Goal: Information Seeking & Learning: Learn about a topic

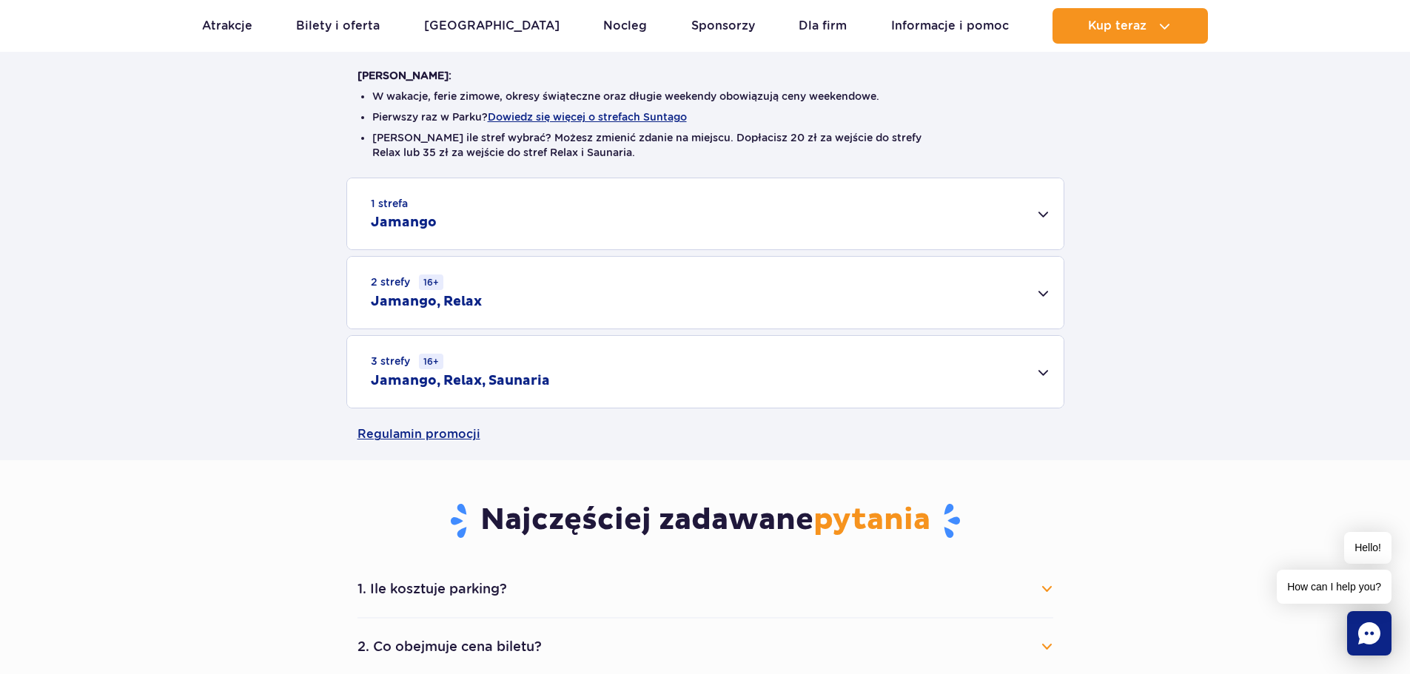
scroll to position [740, 0]
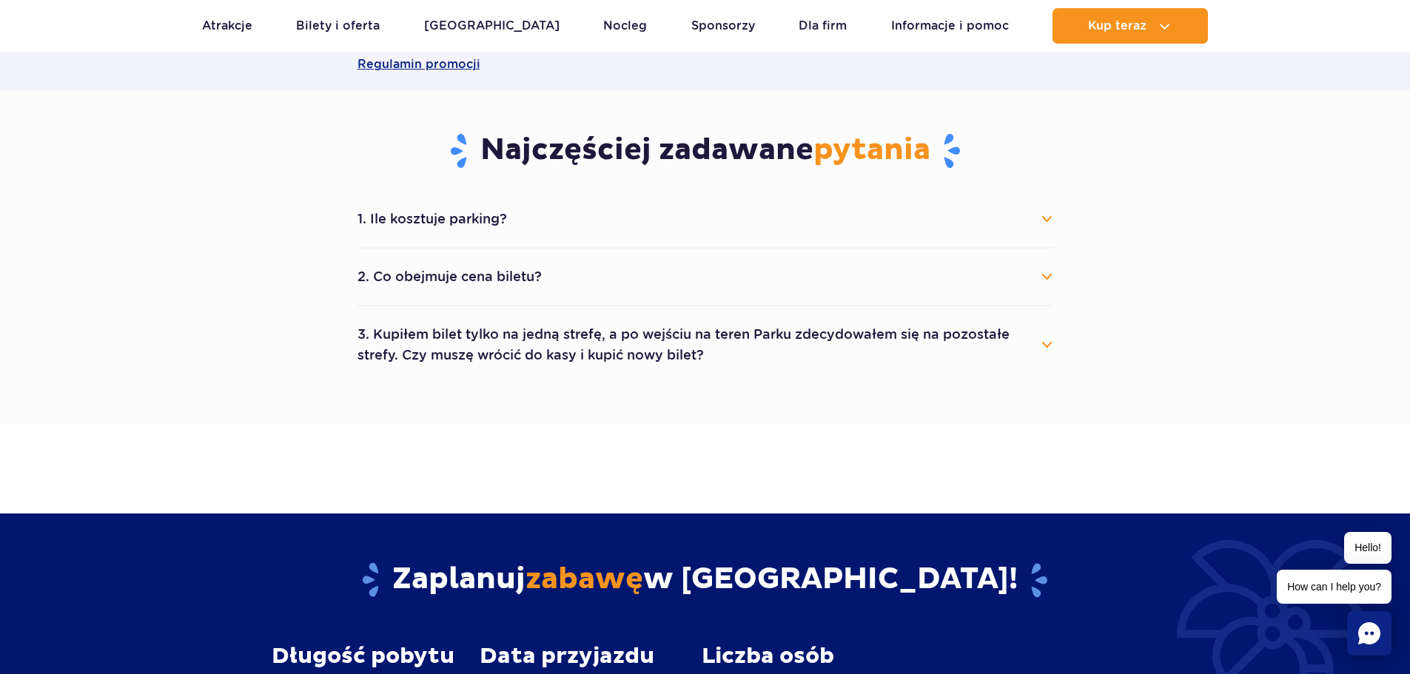
click at [1046, 216] on button "1. Ile kosztuje parking?" at bounding box center [706, 219] width 696 height 33
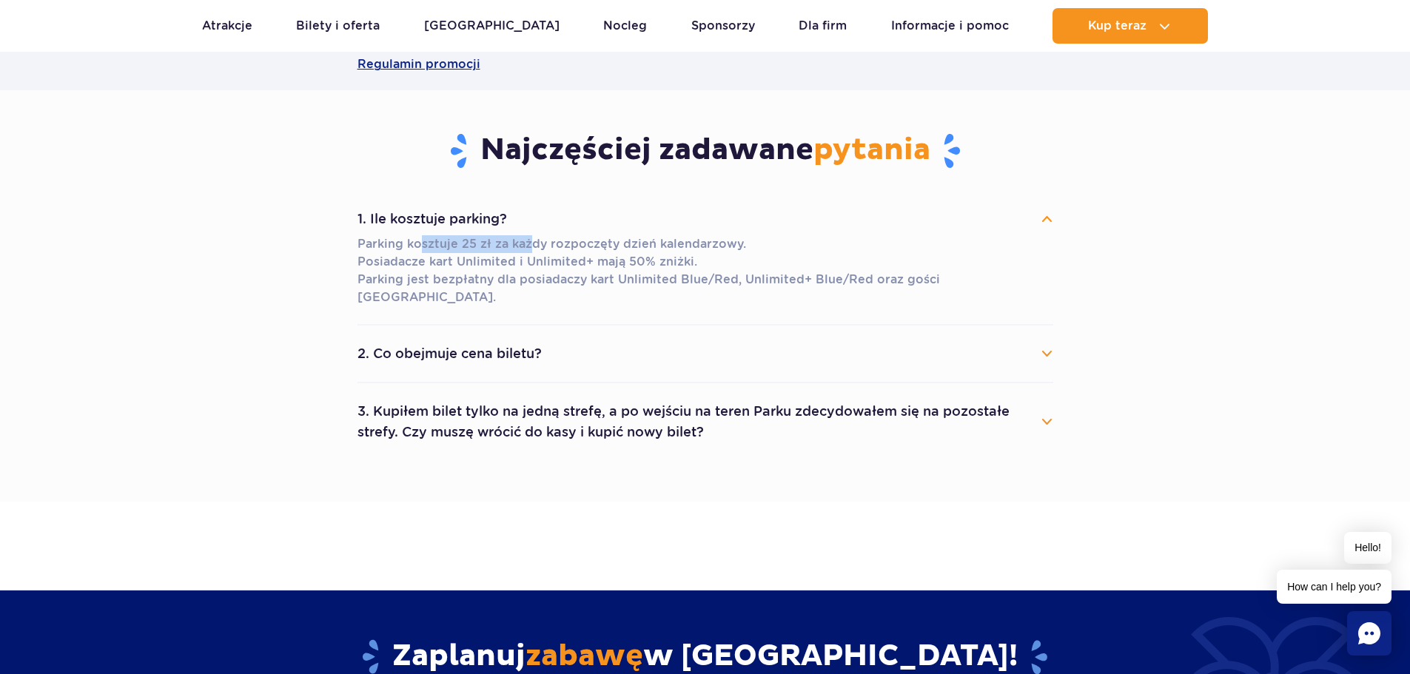
drag, startPoint x: 417, startPoint y: 241, endPoint x: 531, endPoint y: 252, distance: 114.5
click at [531, 252] on p "Parking kosztuje 25 zł za każdy rozpoczęty dzień kalendarzowy. Posiadacze kart …" at bounding box center [706, 270] width 696 height 71
click at [552, 339] on button "2. Co obejmuje cena biletu?" at bounding box center [706, 354] width 696 height 33
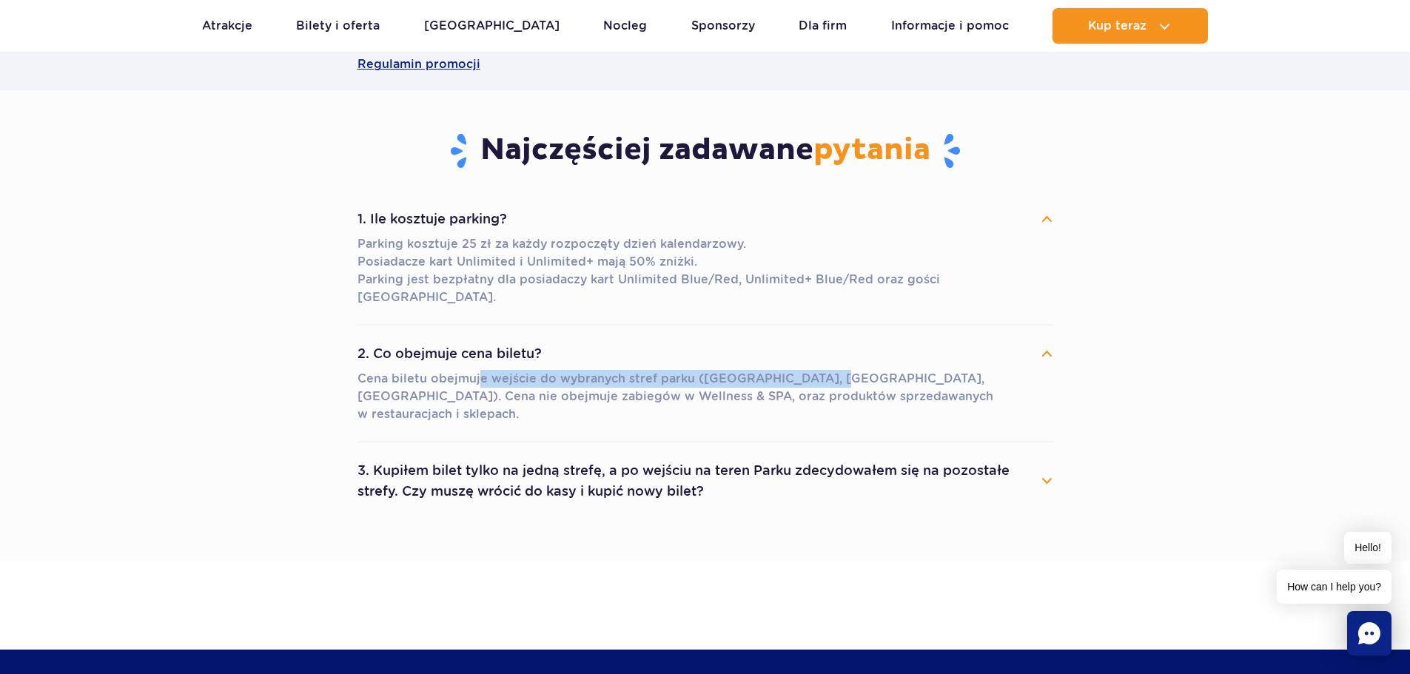
drag, startPoint x: 478, startPoint y: 363, endPoint x: 828, endPoint y: 354, distance: 349.5
click at [828, 370] on p "Cena biletu obejmuje wejście do wybranych stref parku (Jamango, Relax, Saunaria…" at bounding box center [706, 396] width 696 height 53
click at [563, 454] on button "3. Kupiłem bilet tylko na jedną strefę, a po wejściu na teren Parku zdecydowałe…" at bounding box center [706, 480] width 696 height 53
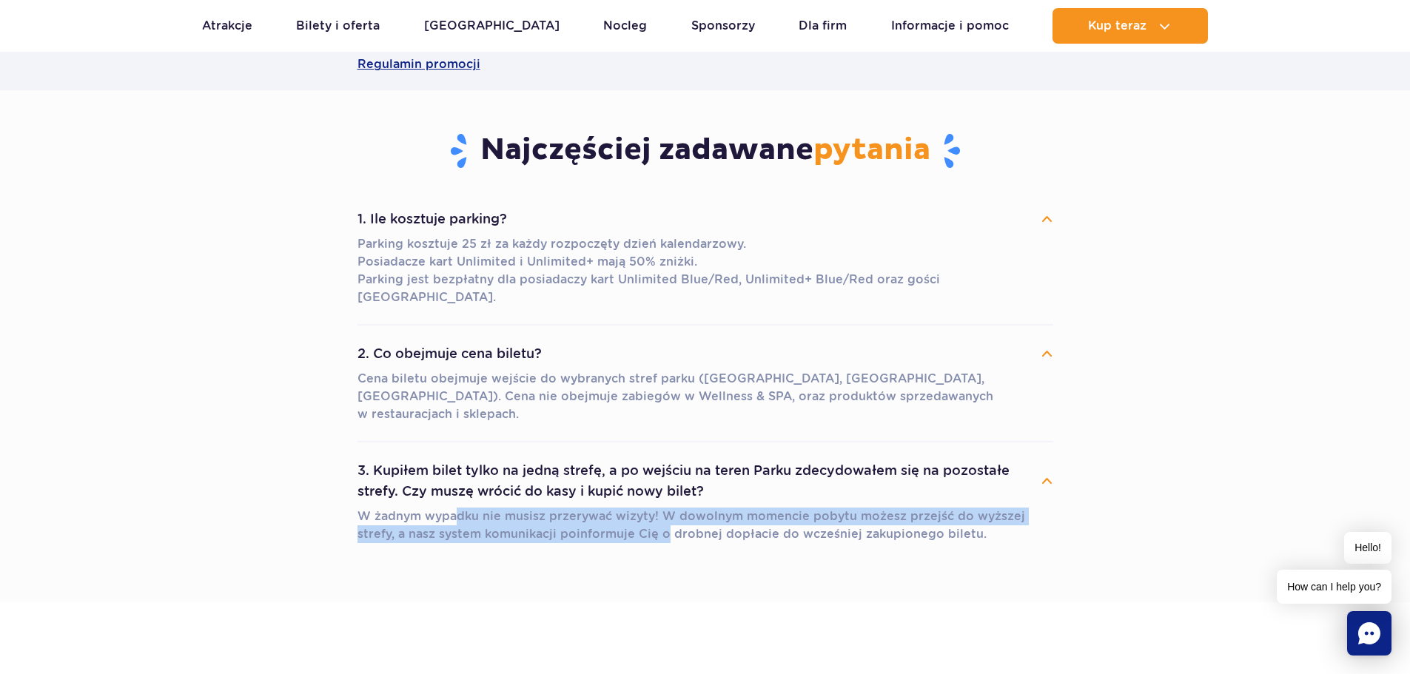
drag, startPoint x: 463, startPoint y: 483, endPoint x: 621, endPoint y: 492, distance: 157.9
click at [621, 508] on p "W żadnym wypadku nie musisz przerywać wizyty! W dowolnym momencie pobytu możesz…" at bounding box center [706, 526] width 696 height 36
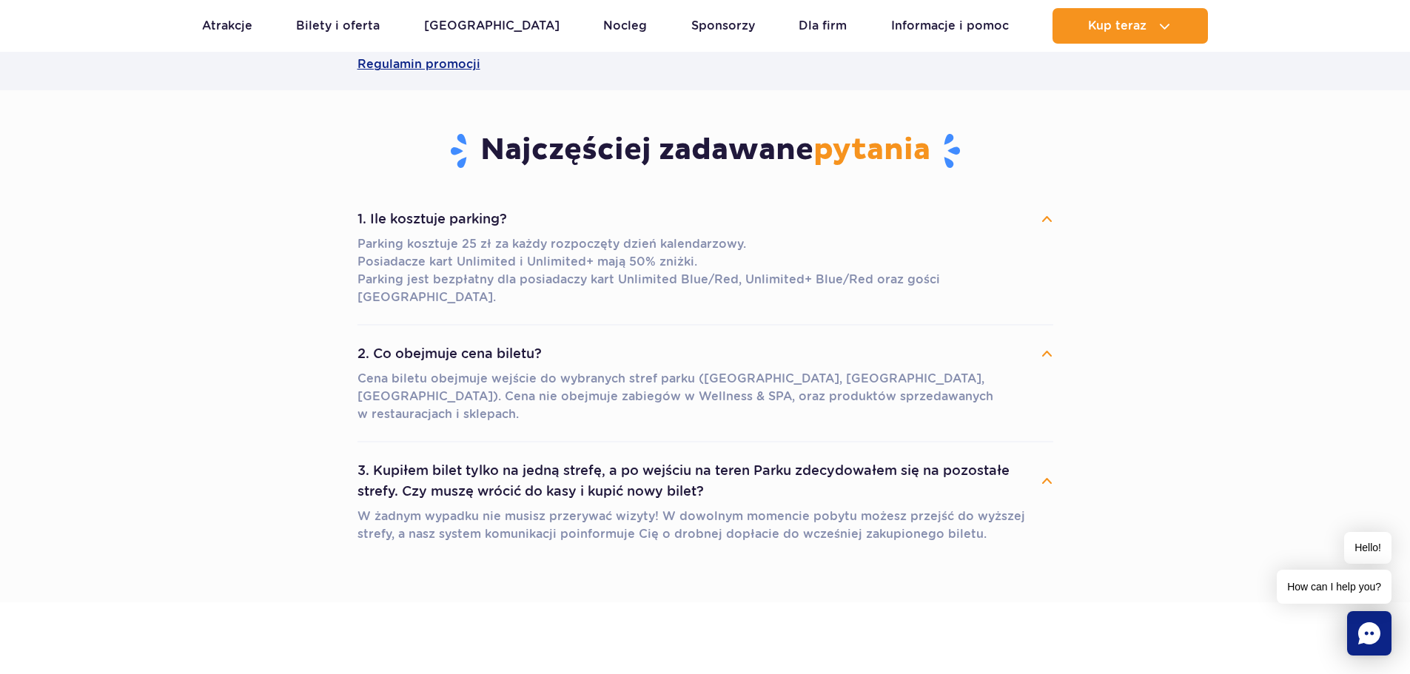
click at [780, 525] on li "3. Kupiłem bilet tylko na jedną strefę, a po wejściu na teren Parku zdecydowałe…" at bounding box center [706, 502] width 696 height 118
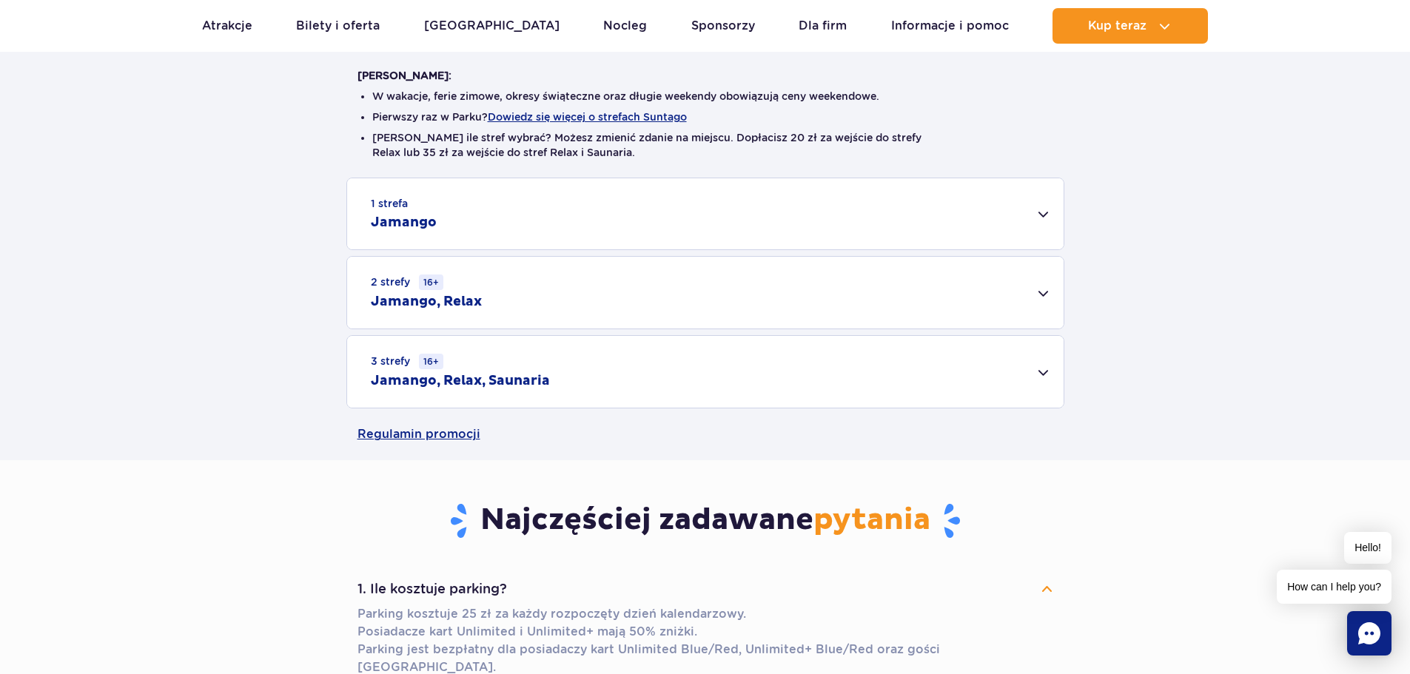
click at [429, 222] on h2 "Jamango" at bounding box center [404, 223] width 66 height 18
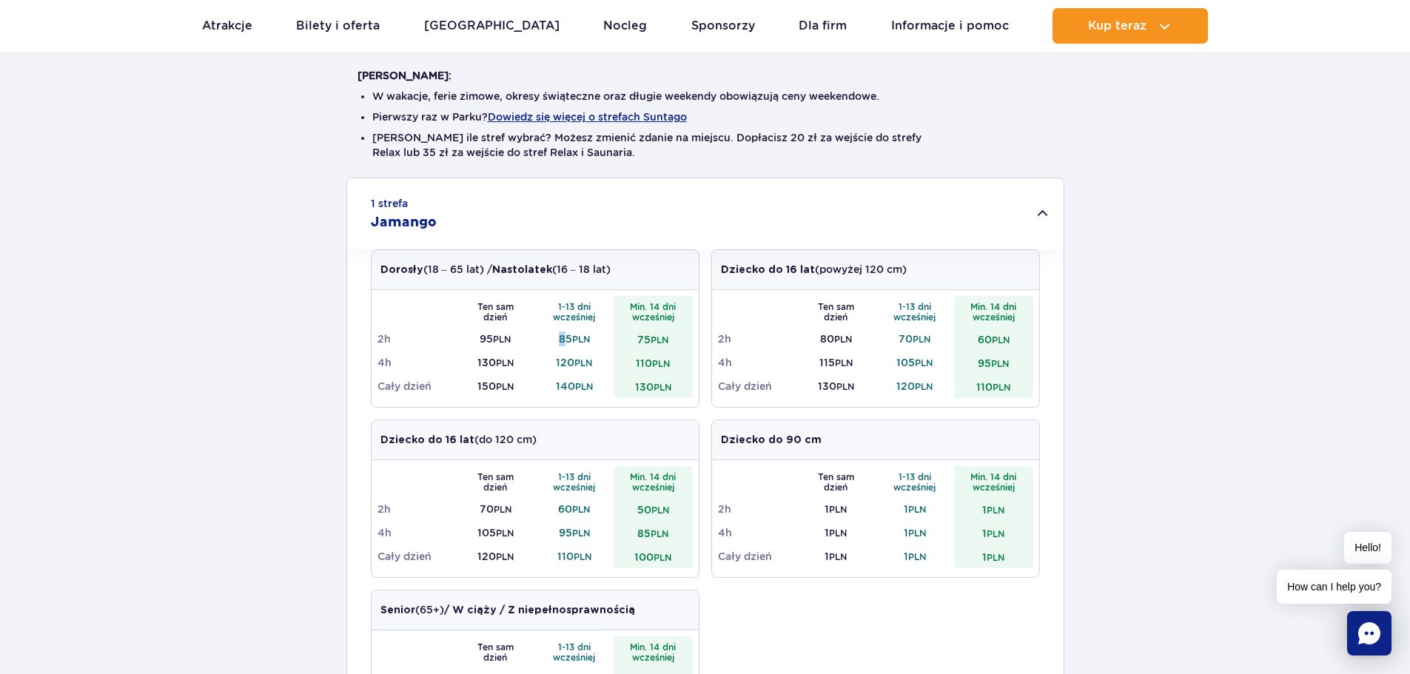
drag, startPoint x: 565, startPoint y: 340, endPoint x: 551, endPoint y: 340, distance: 13.3
click at [551, 340] on td "85 PLN" at bounding box center [574, 339] width 79 height 24
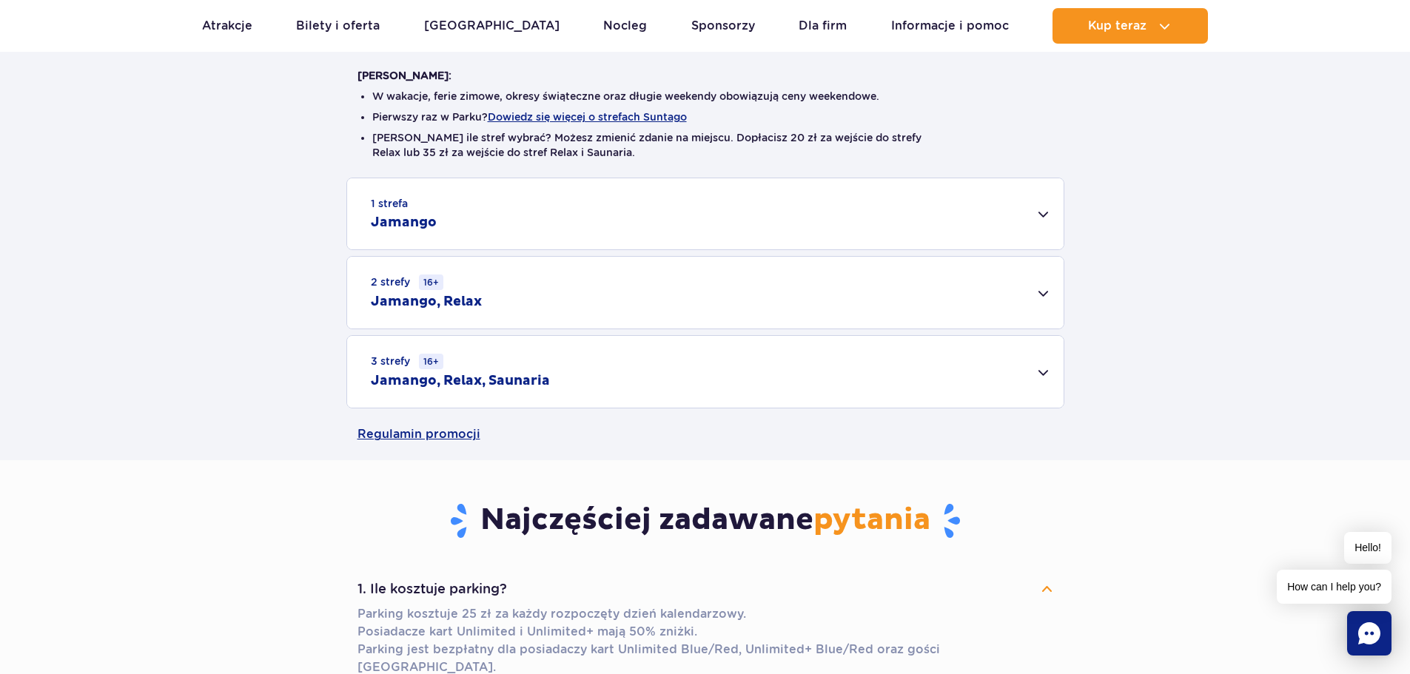
click at [434, 224] on h2 "Jamango" at bounding box center [404, 223] width 66 height 18
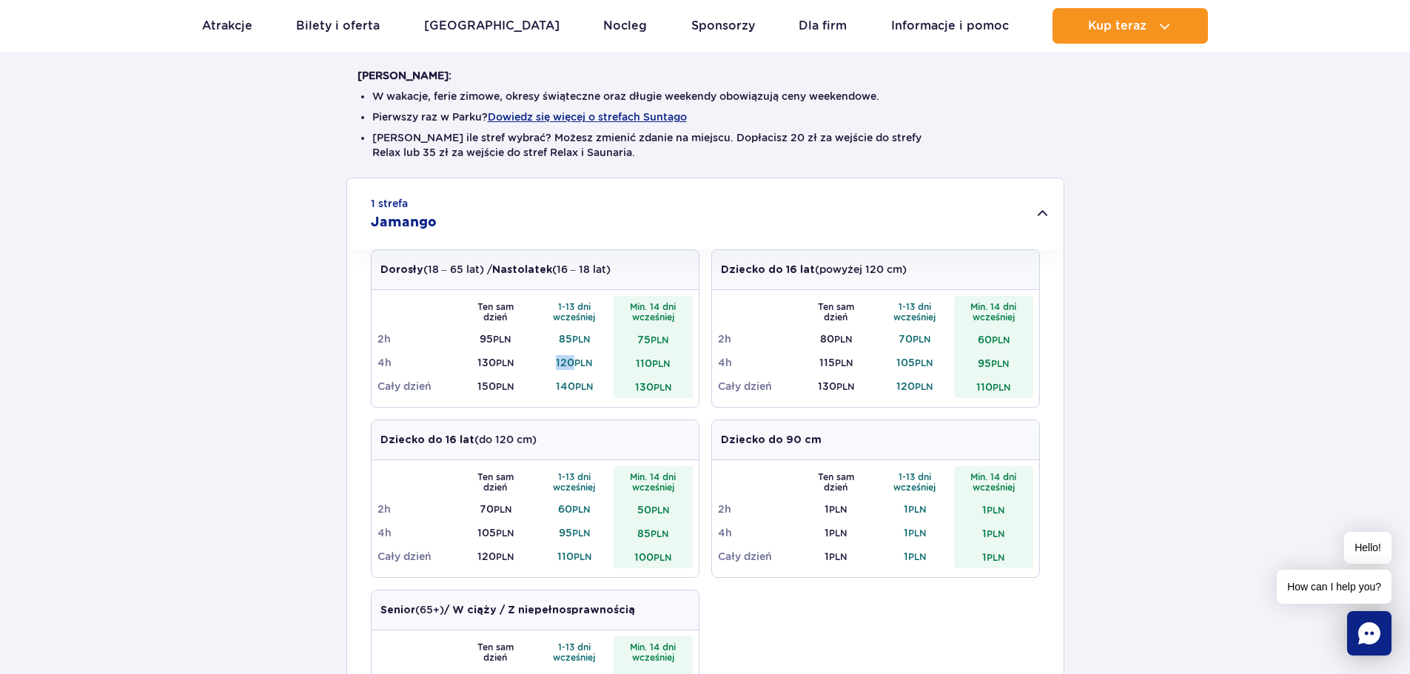
drag, startPoint x: 571, startPoint y: 363, endPoint x: 552, endPoint y: 363, distance: 19.2
click at [552, 363] on td "120 PLN" at bounding box center [574, 363] width 79 height 24
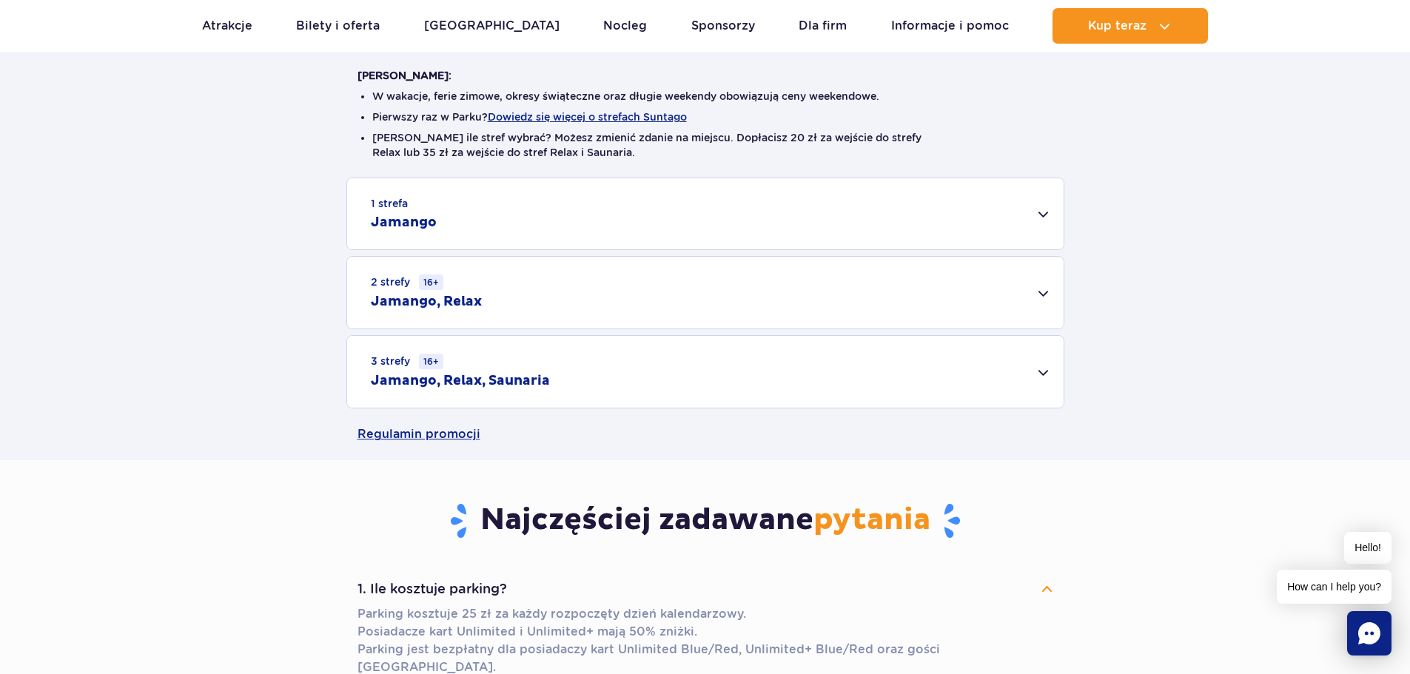
click at [867, 215] on div "1 strefa Jamango" at bounding box center [705, 213] width 717 height 71
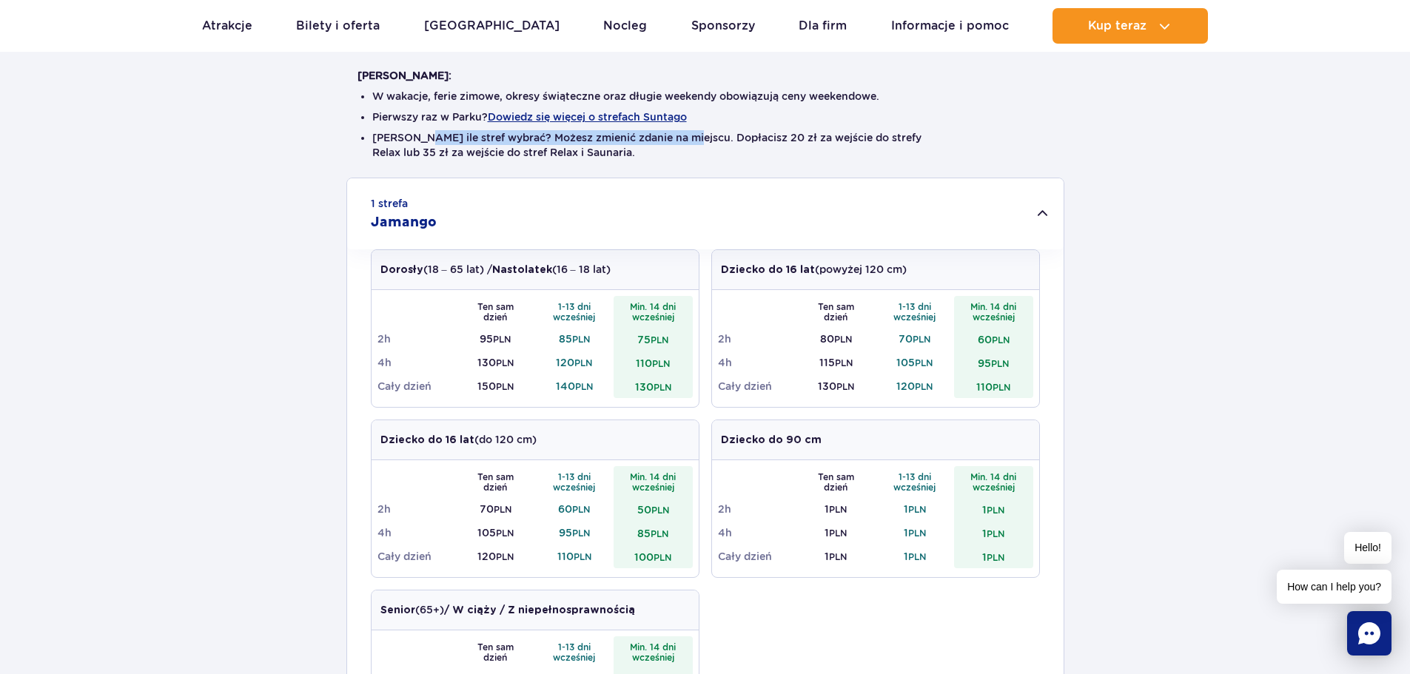
drag, startPoint x: 420, startPoint y: 132, endPoint x: 686, endPoint y: 144, distance: 266.0
click at [686, 144] on li "Nie wiesz ile stref wybrać? Możesz zmienić zdanie na miejscu. Dopłacisz 20 zł z…" at bounding box center [705, 145] width 666 height 30
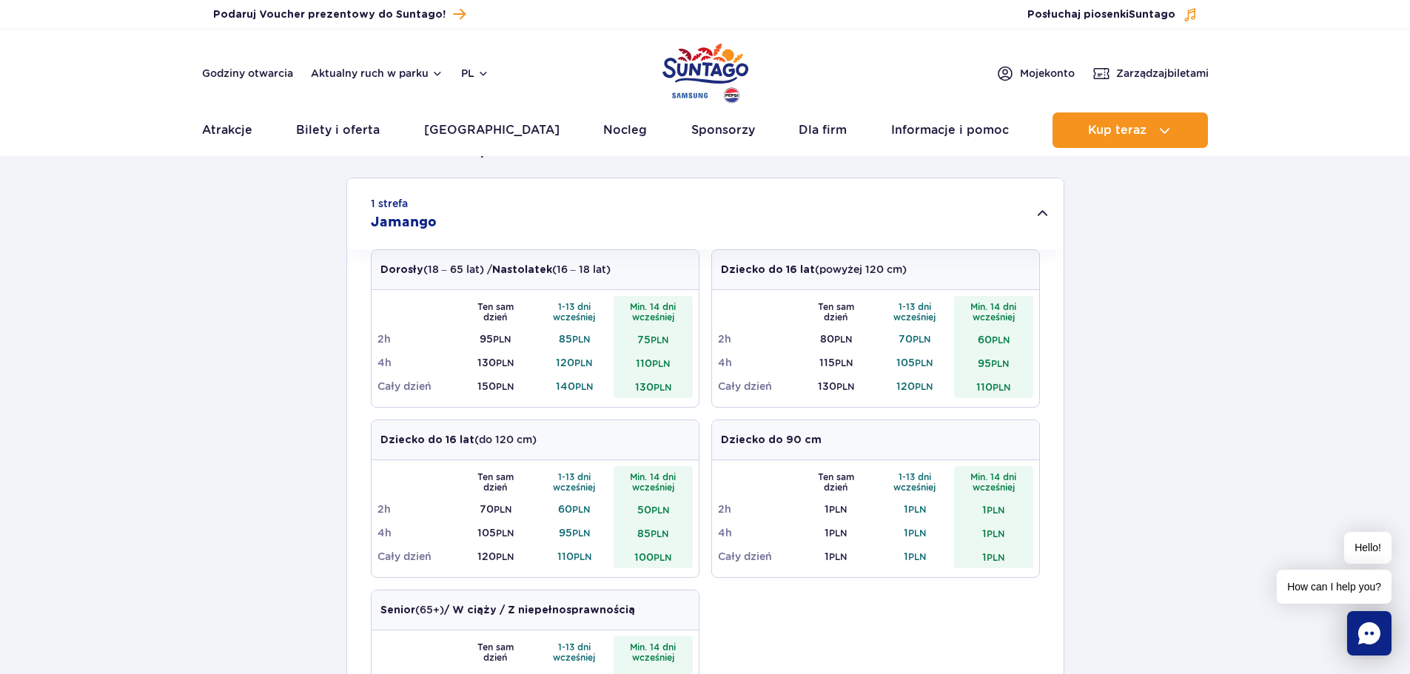
scroll to position [0, 0]
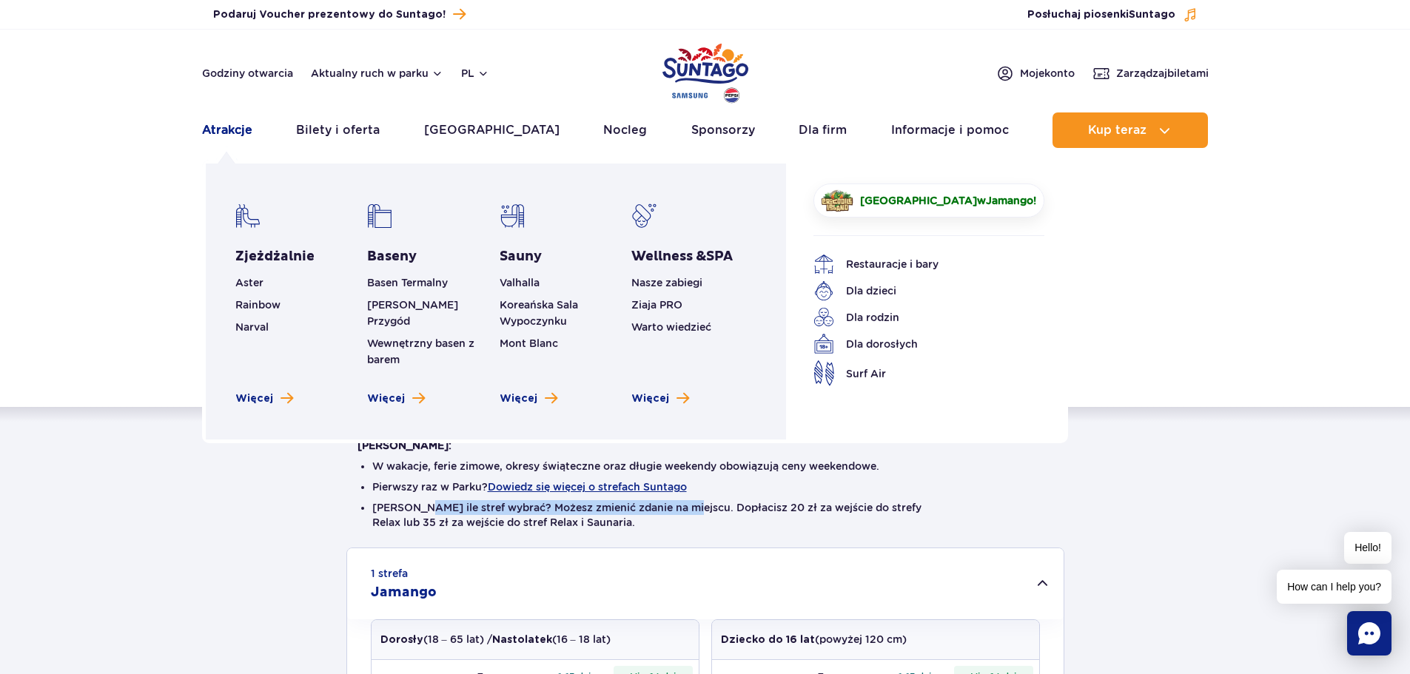
click at [237, 132] on link "Atrakcje" at bounding box center [227, 131] width 50 height 36
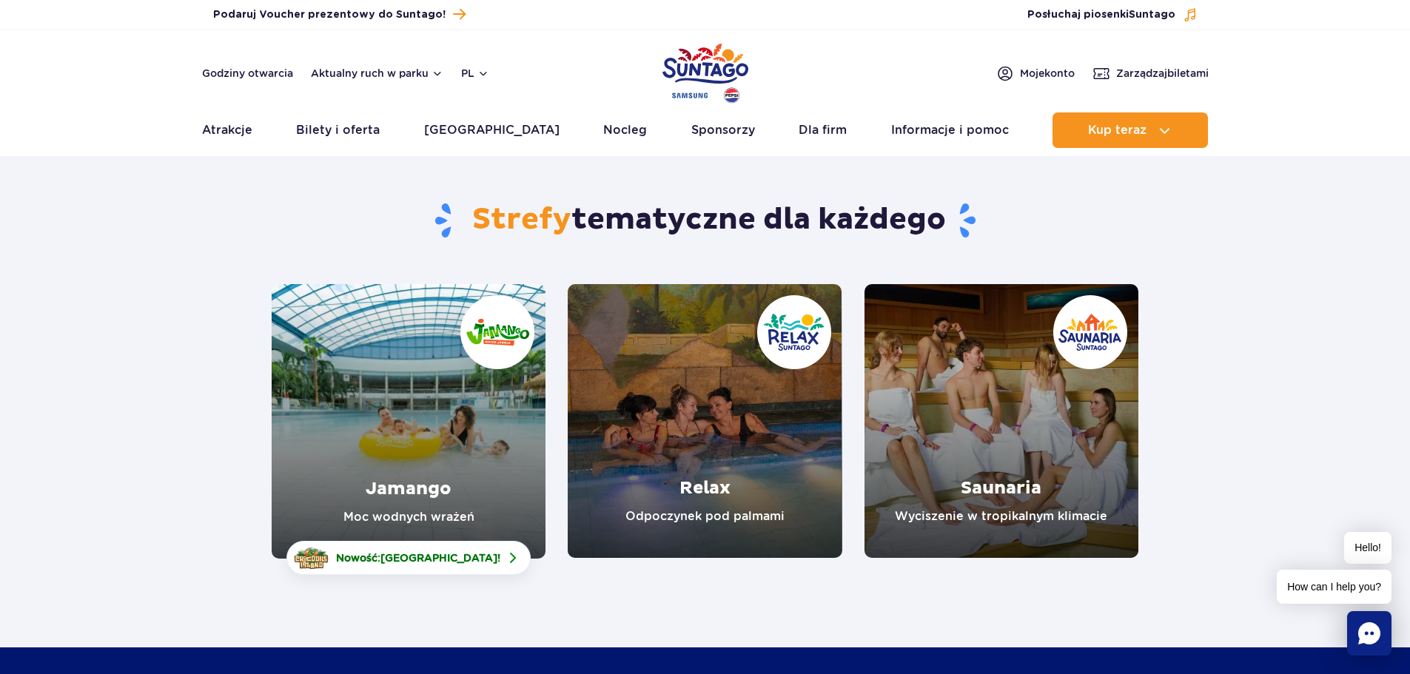
click at [442, 459] on link "Jamango" at bounding box center [409, 421] width 274 height 275
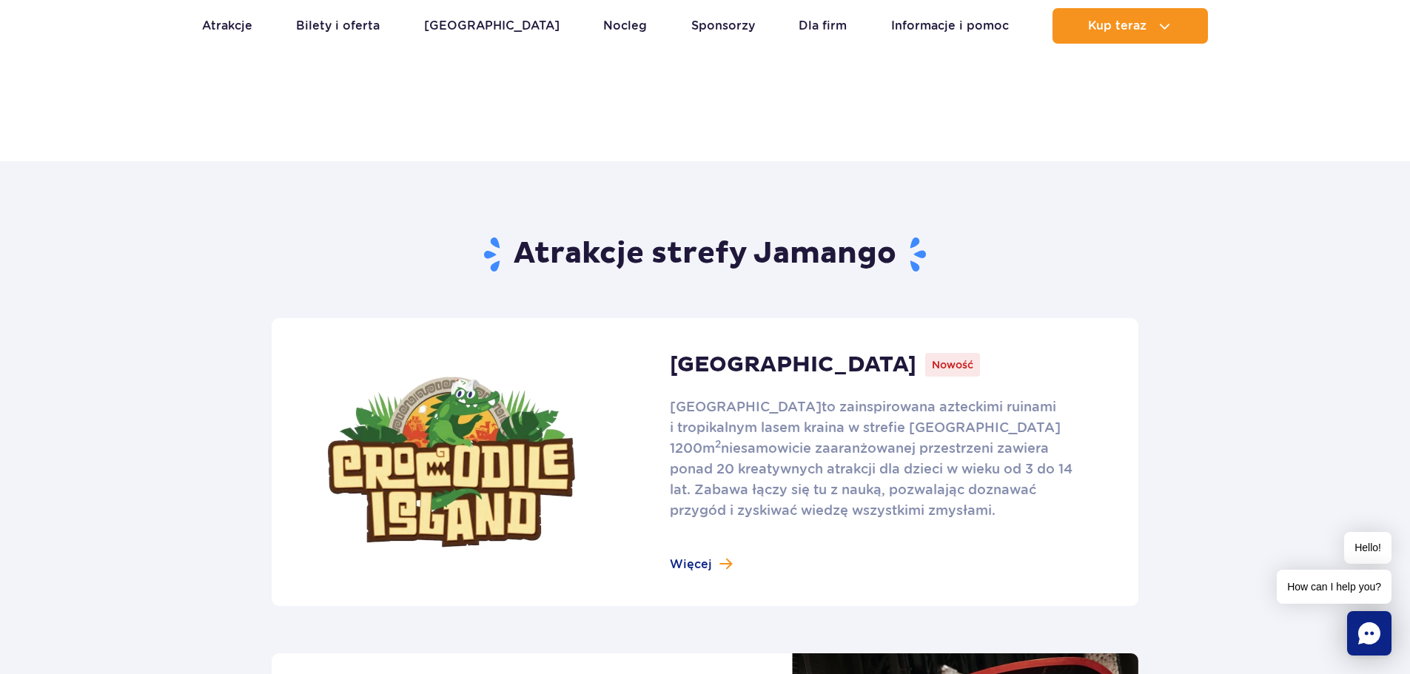
scroll to position [1110, 0]
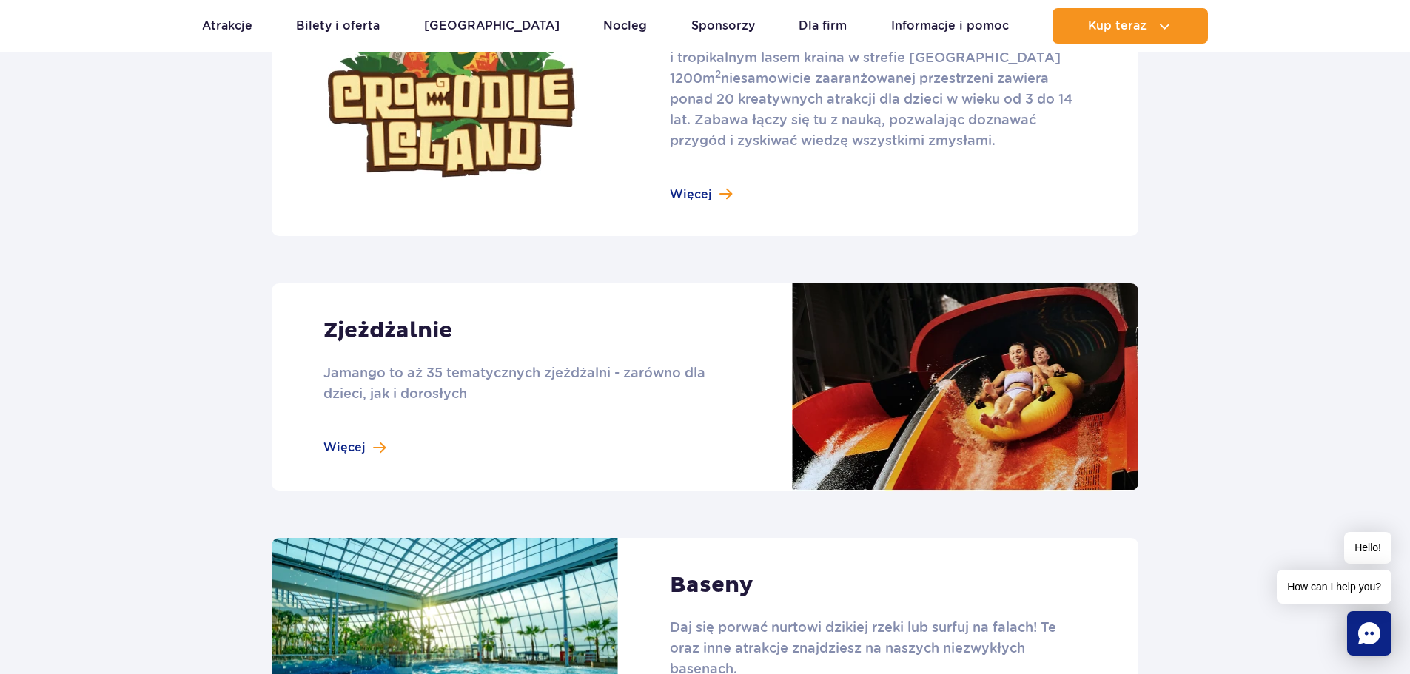
click at [354, 456] on link at bounding box center [705, 386] width 867 height 207
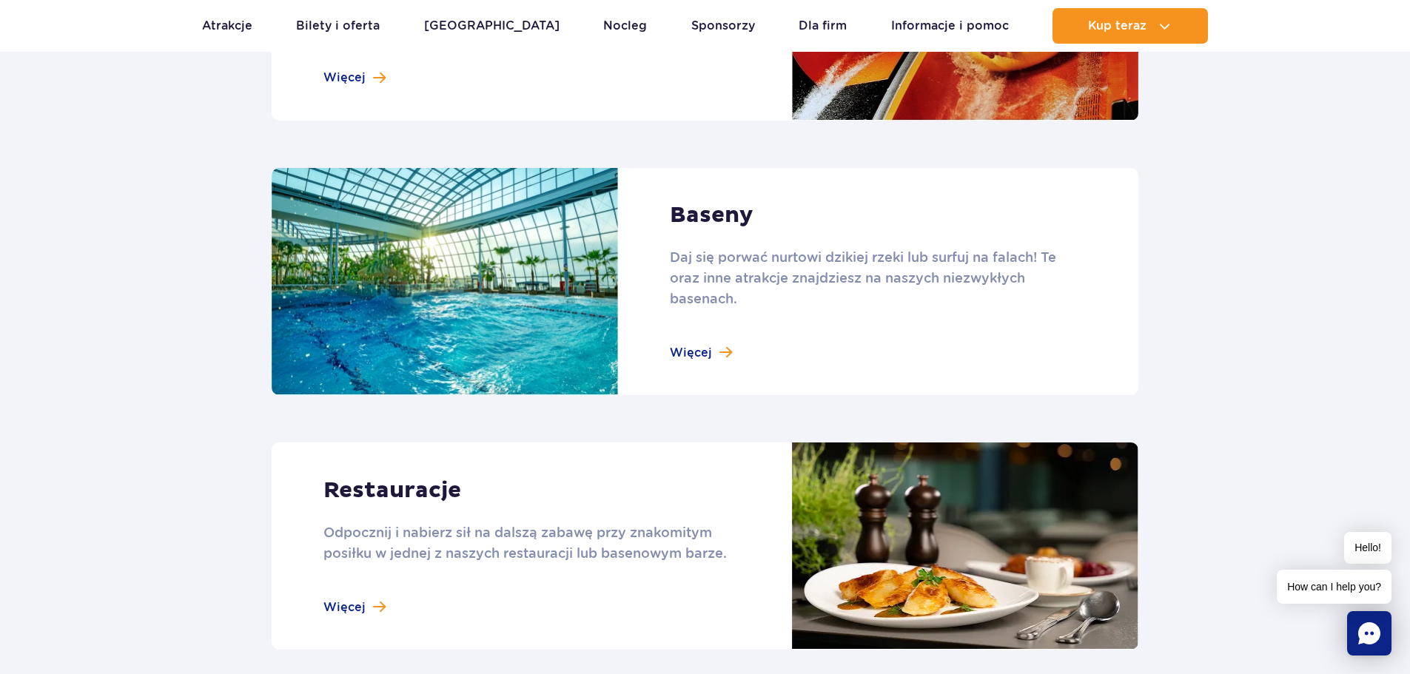
scroll to position [1850, 0]
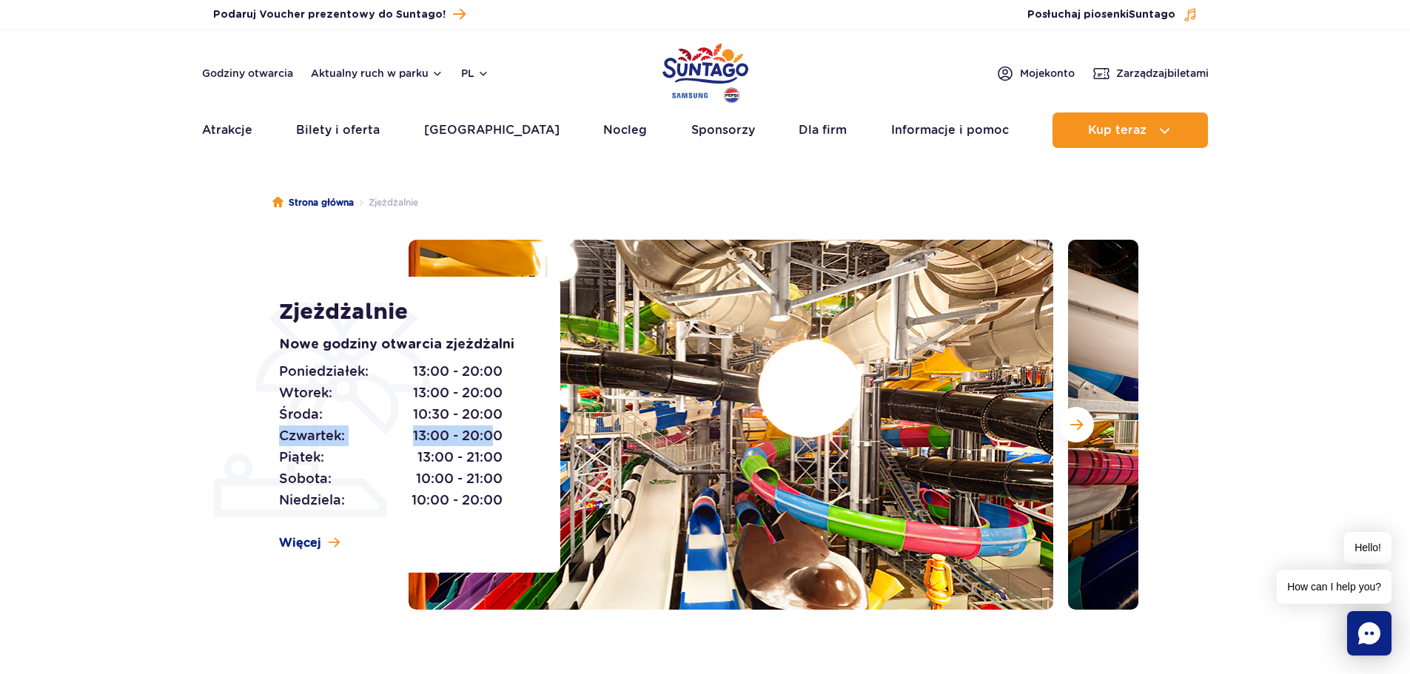
drag, startPoint x: 280, startPoint y: 434, endPoint x: 494, endPoint y: 443, distance: 214.9
click at [494, 443] on p "Czwartek: 13:00 - 20:00" at bounding box center [391, 436] width 224 height 21
click at [312, 535] on span "Więcej" at bounding box center [300, 543] width 42 height 16
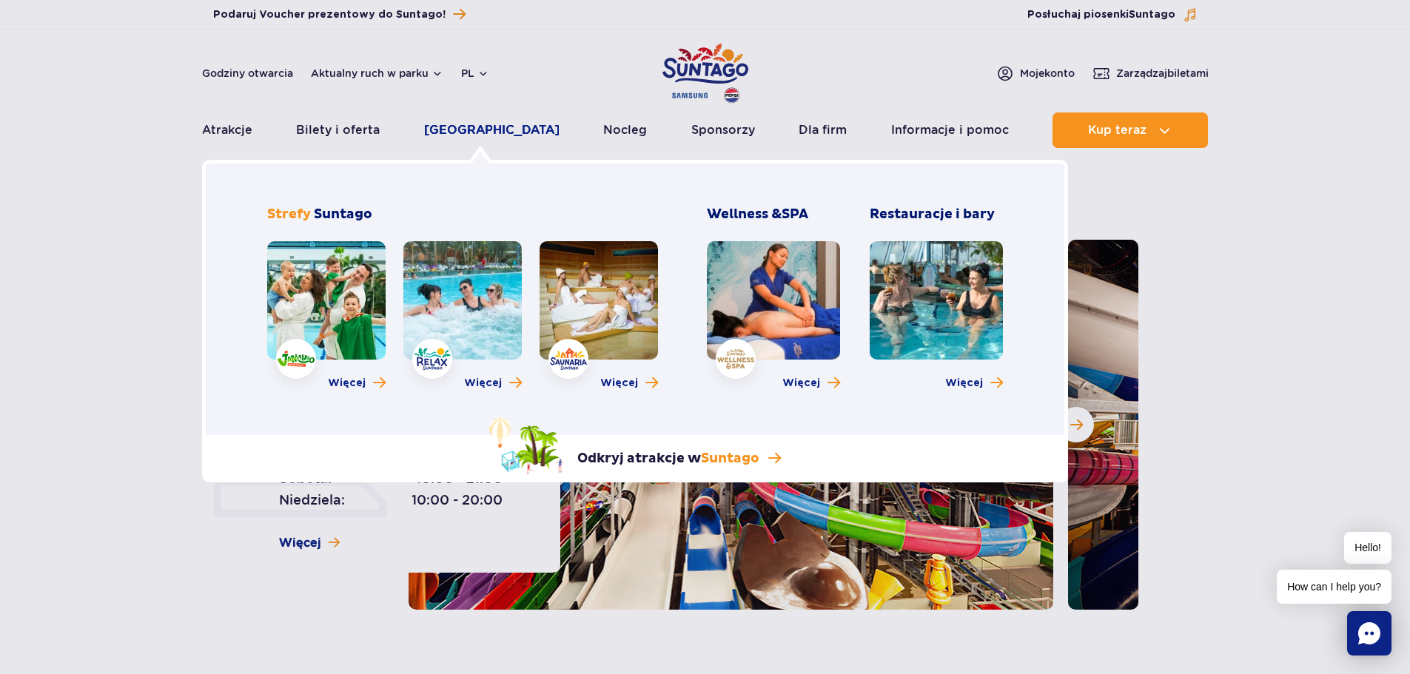
click at [472, 134] on link "[GEOGRAPHIC_DATA]" at bounding box center [491, 131] width 135 height 36
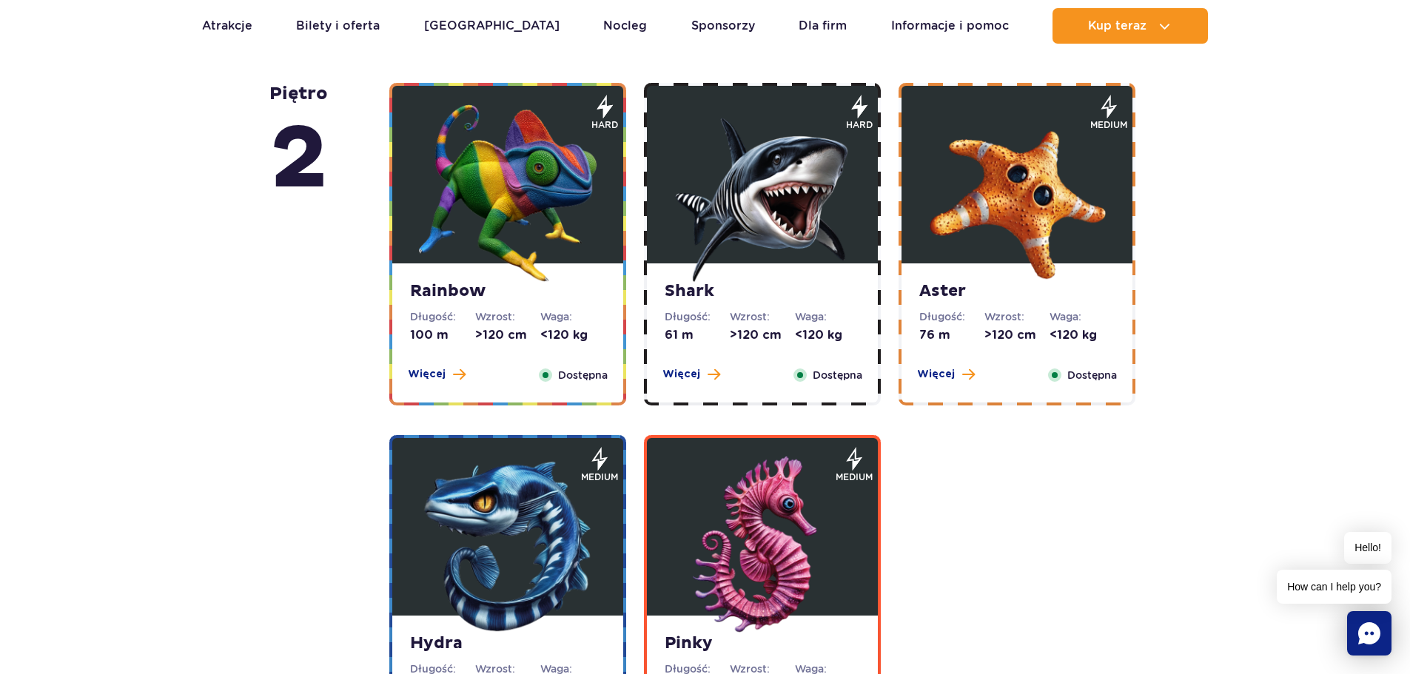
scroll to position [2227, 0]
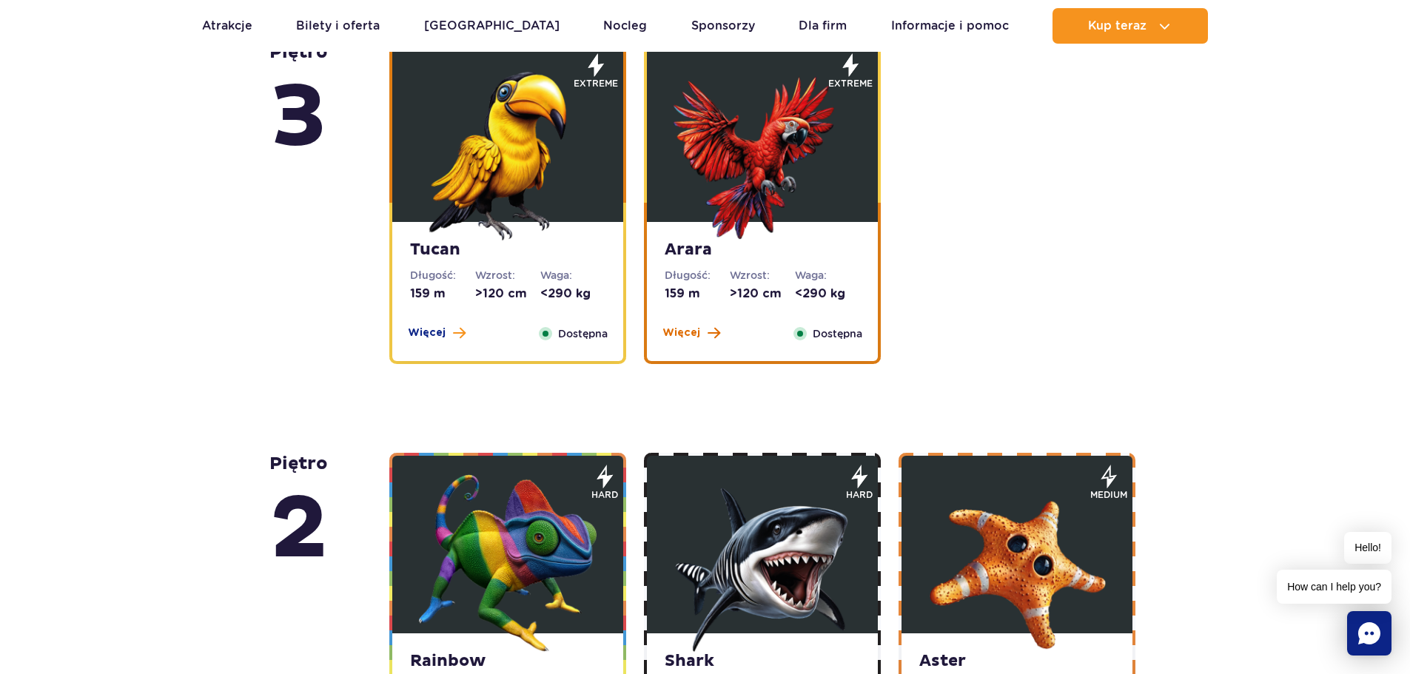
click at [673, 335] on span "Więcej" at bounding box center [681, 333] width 38 height 15
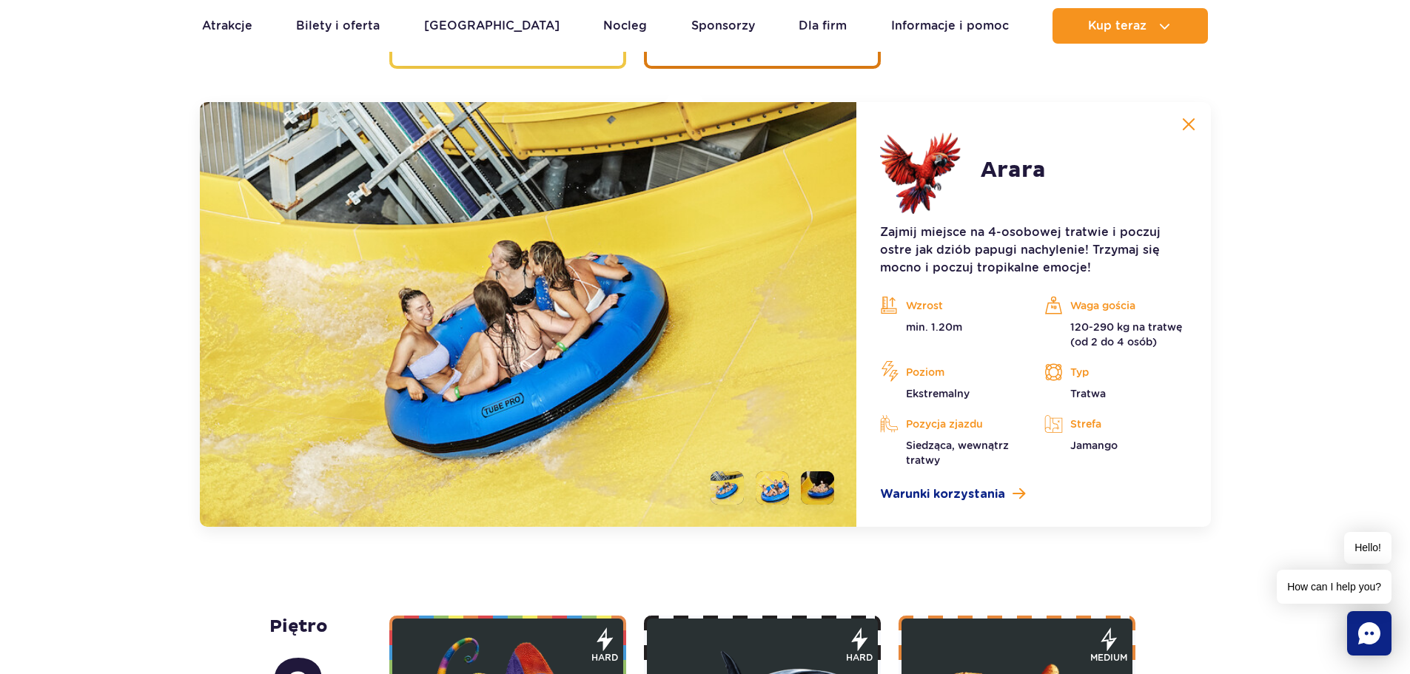
scroll to position [2535, 0]
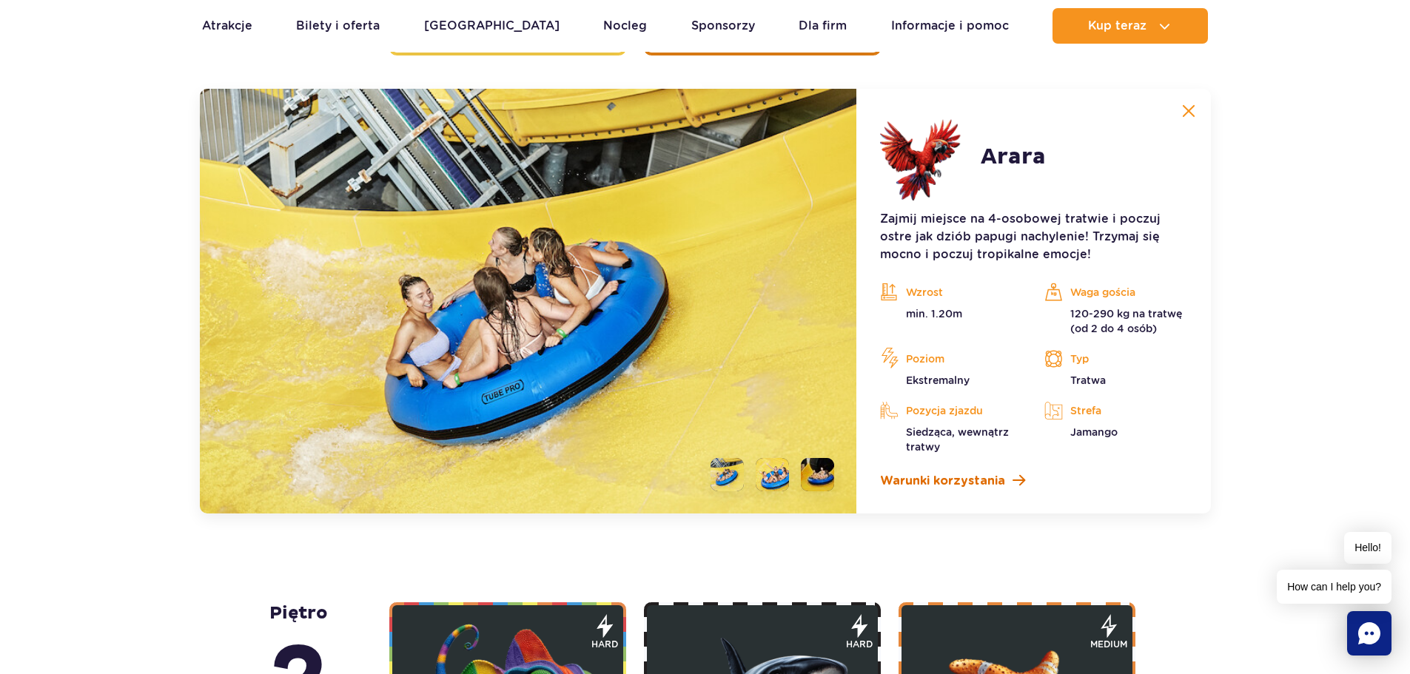
click at [970, 480] on span "Warunki korzystania" at bounding box center [942, 481] width 125 height 18
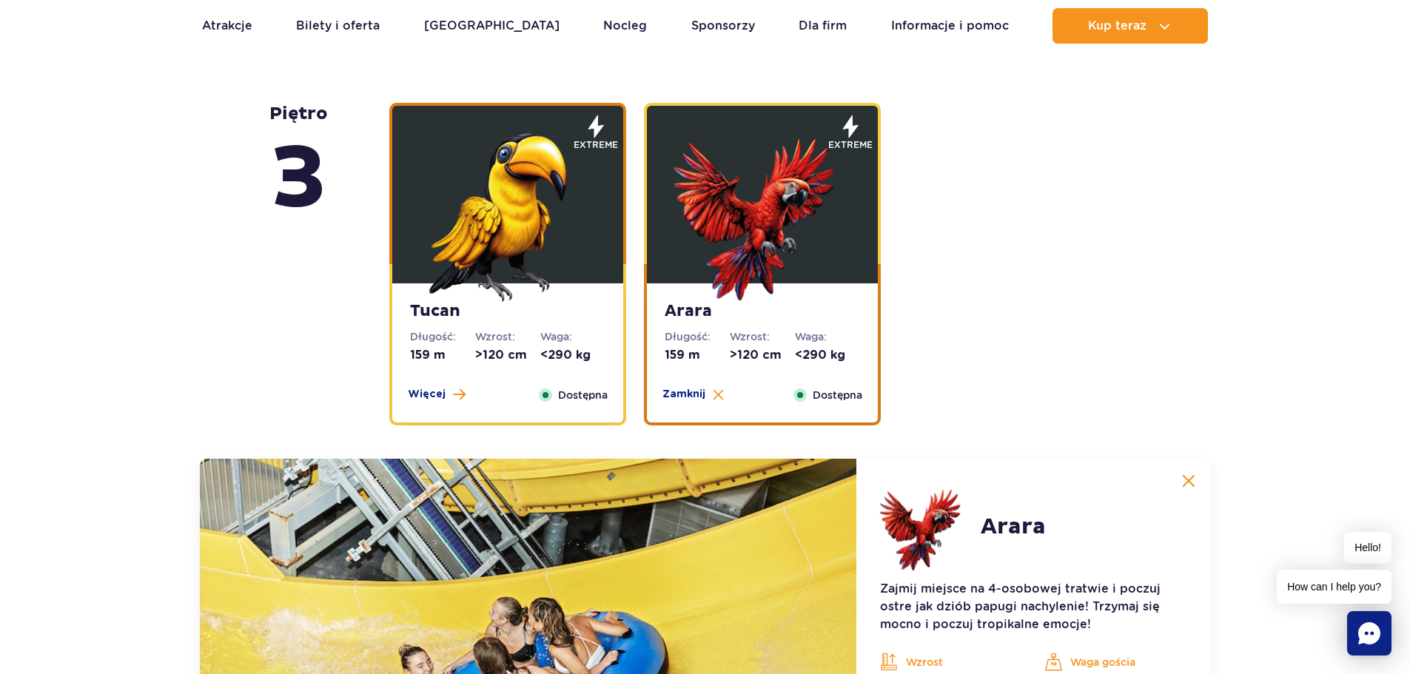
click at [1185, 477] on img at bounding box center [1188, 480] width 13 height 13
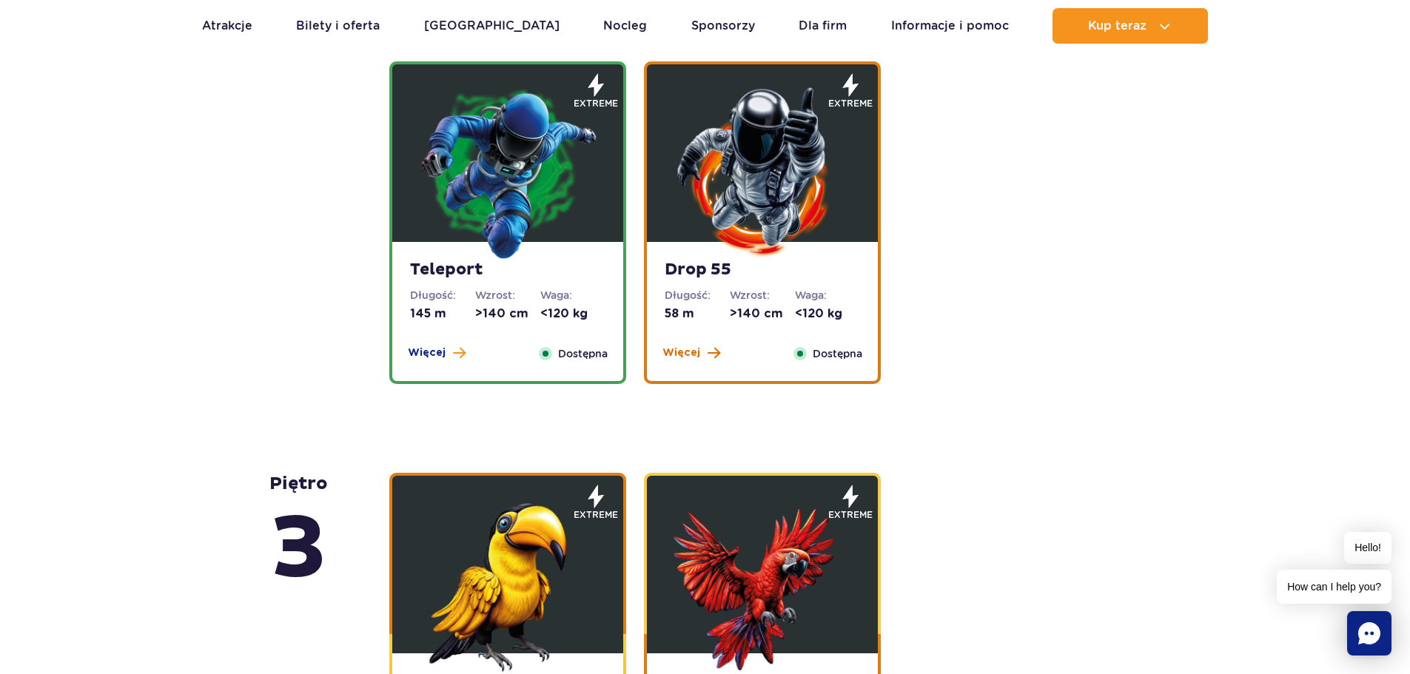
scroll to position [1425, 0]
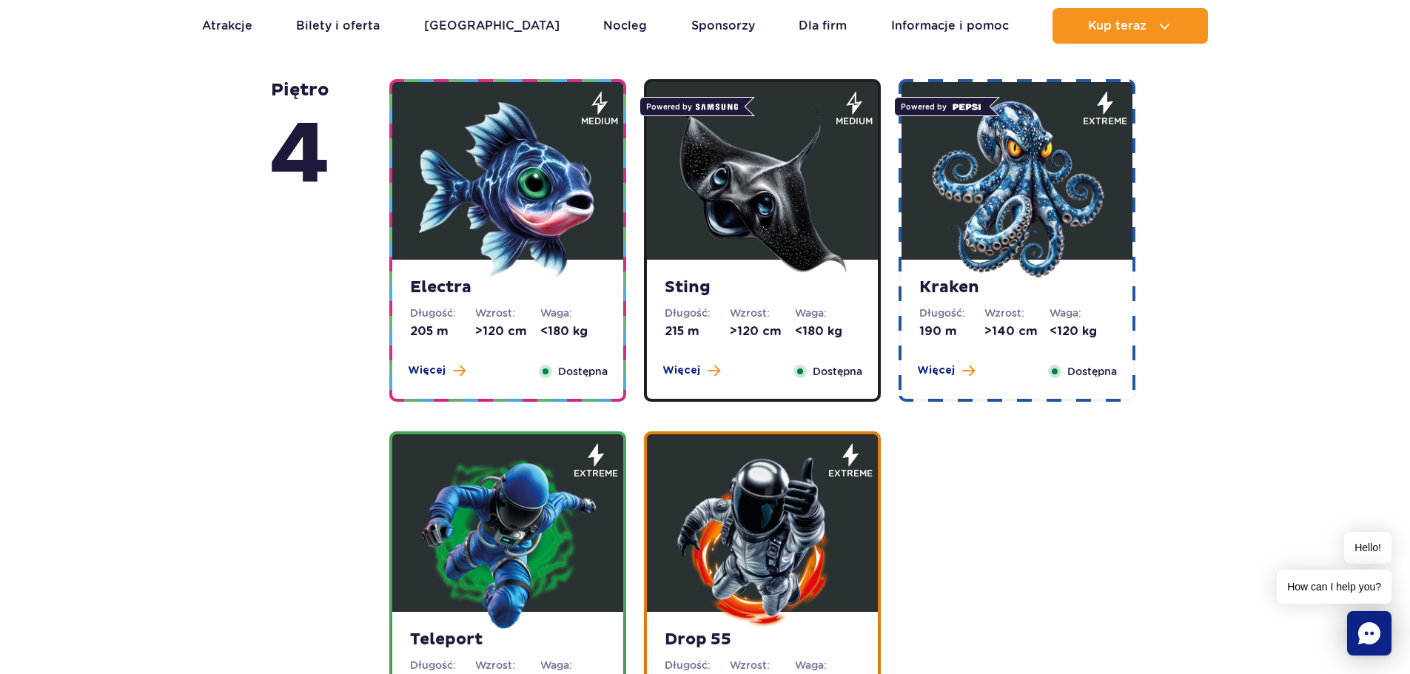
click at [787, 325] on dd ">120 cm" at bounding box center [762, 331] width 65 height 16
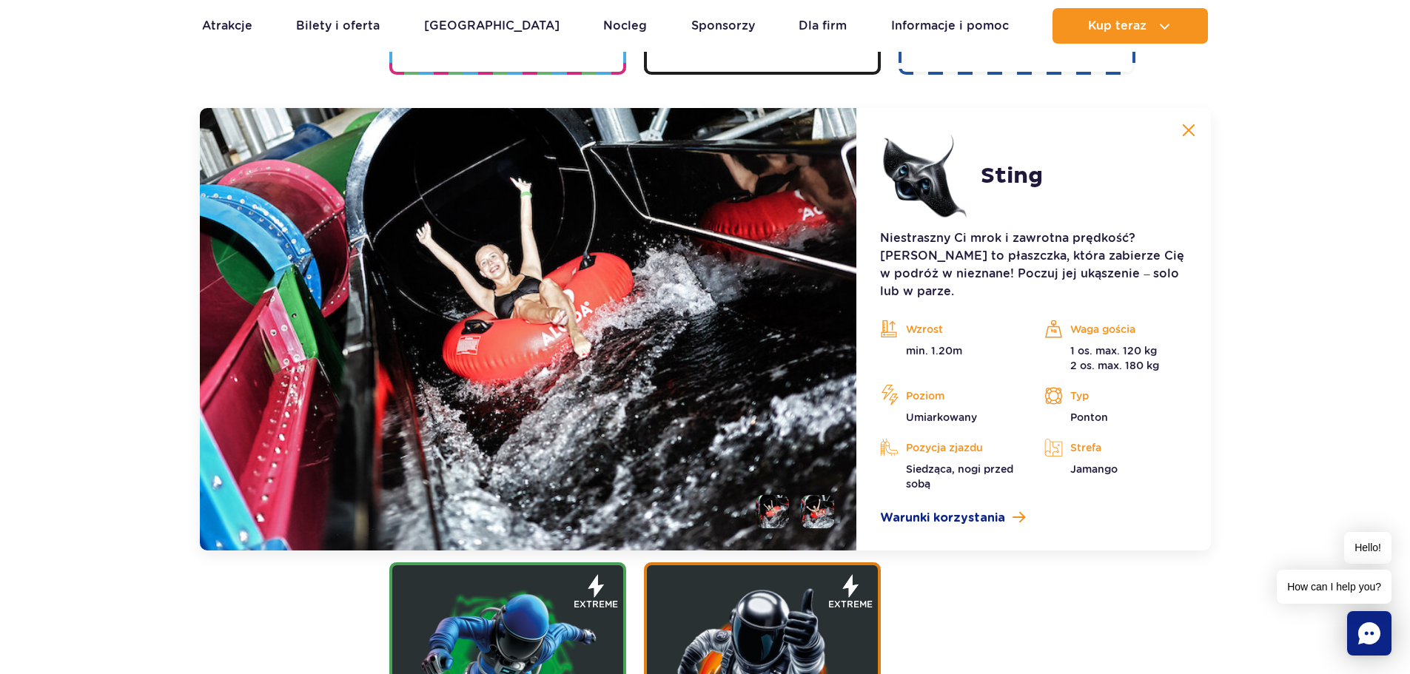
scroll to position [1771, 0]
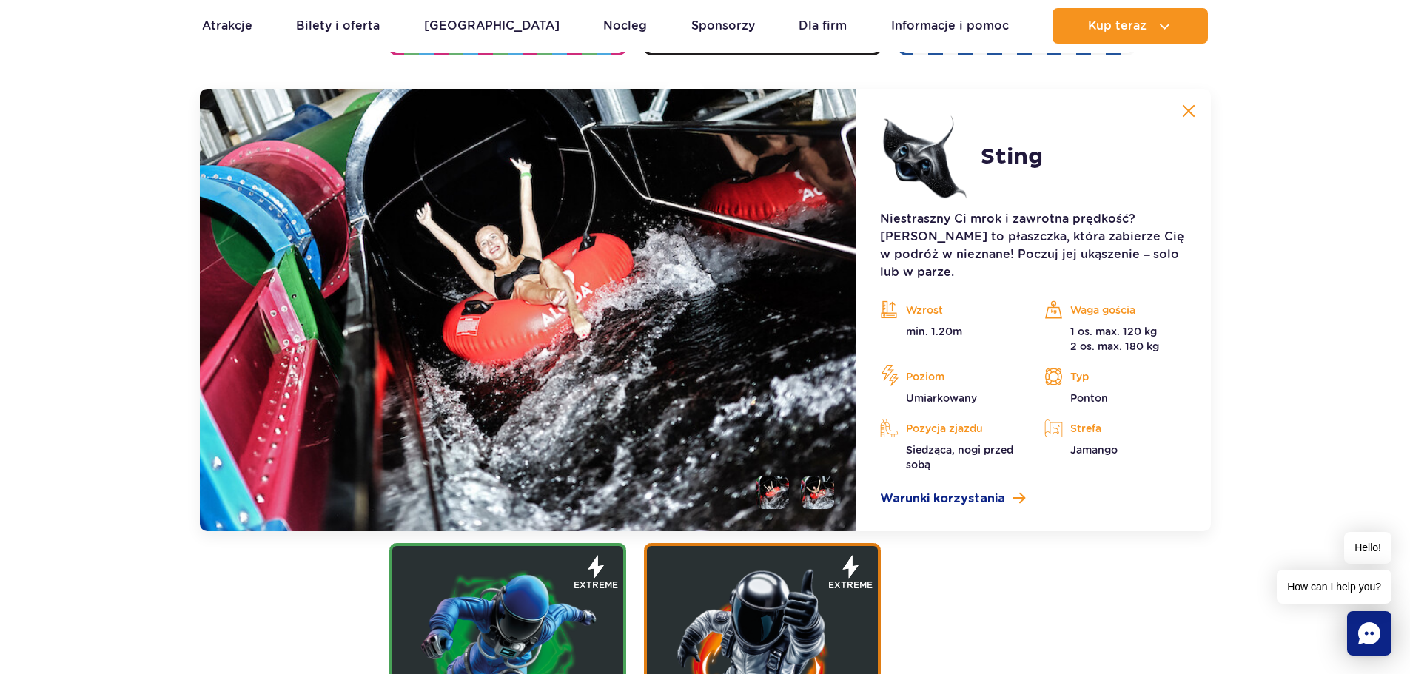
click at [1187, 110] on img at bounding box center [1188, 110] width 13 height 13
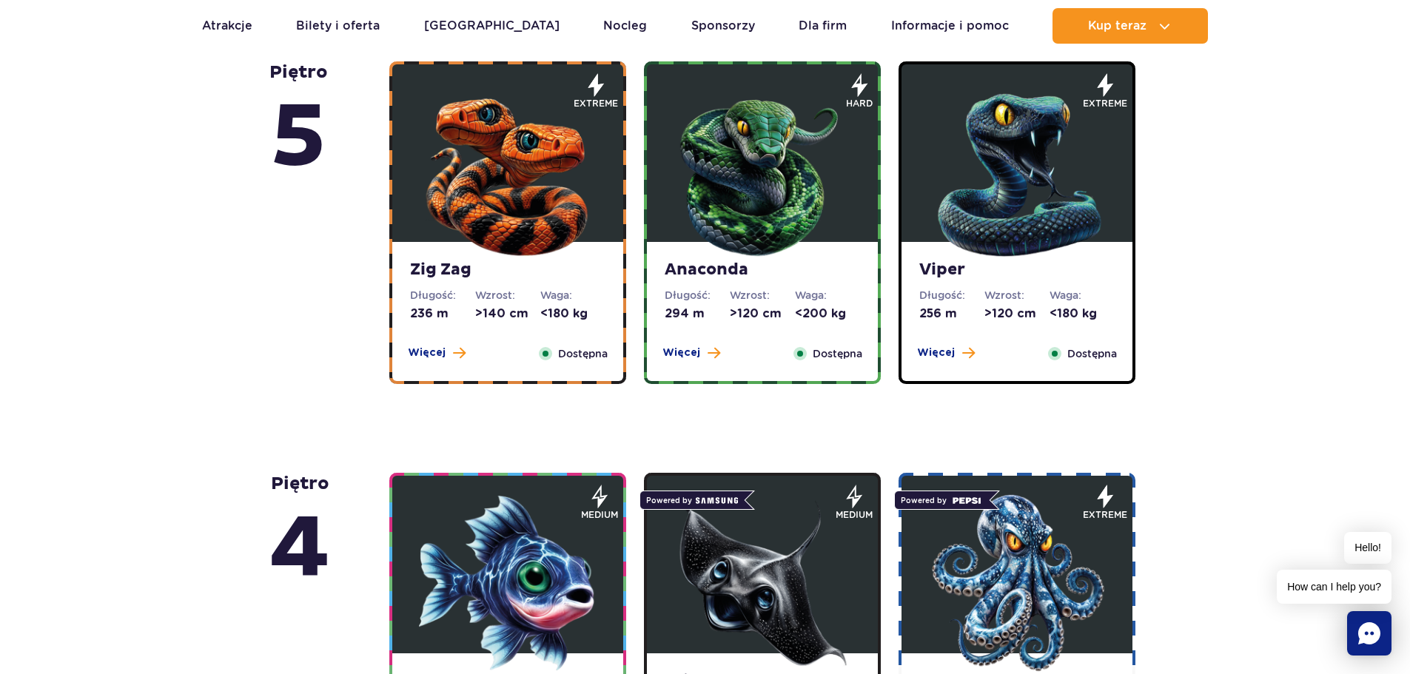
scroll to position [1401, 0]
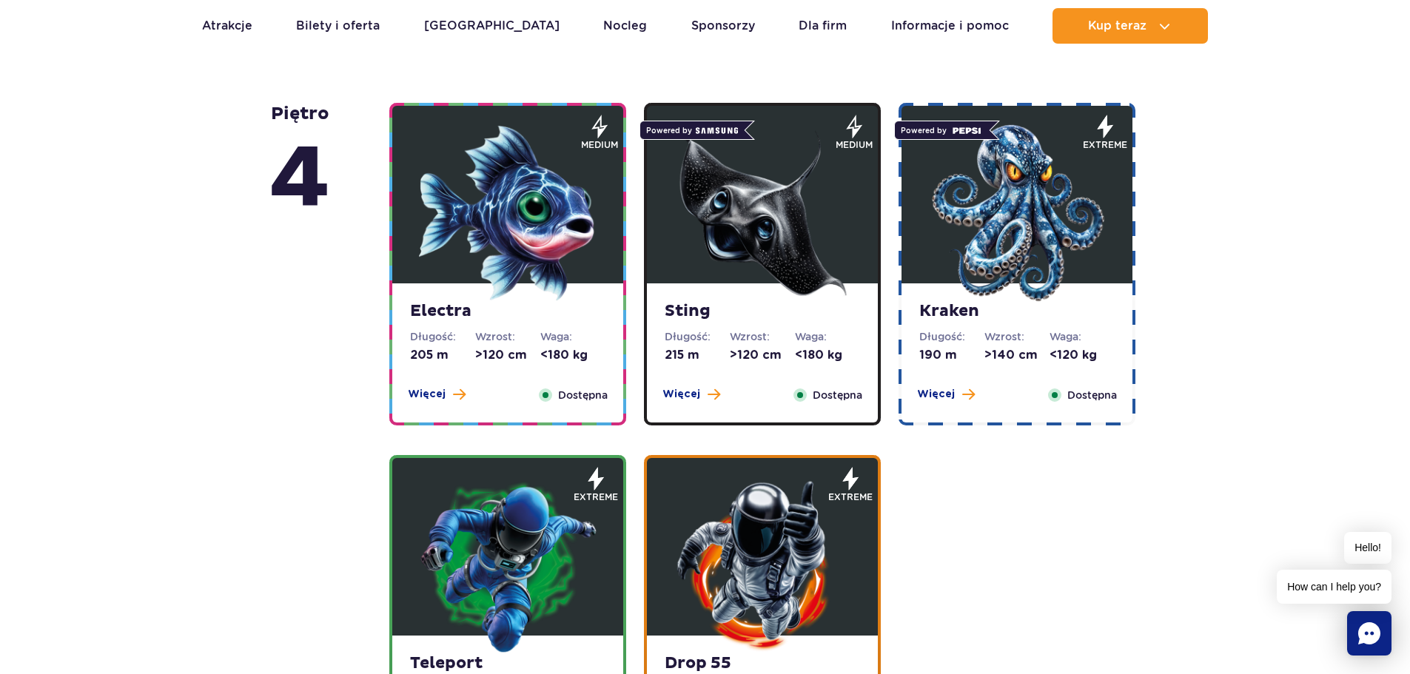
click at [728, 352] on dd "215 m" at bounding box center [697, 355] width 65 height 16
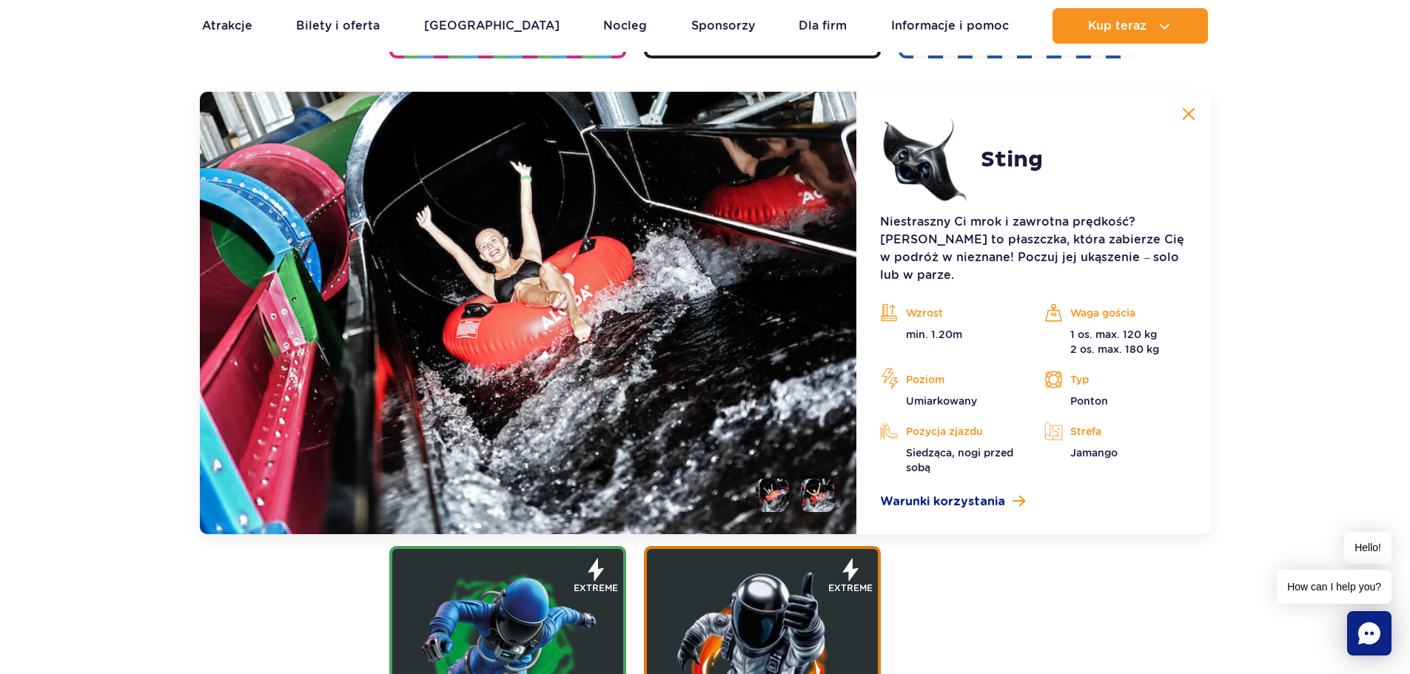
scroll to position [1771, 0]
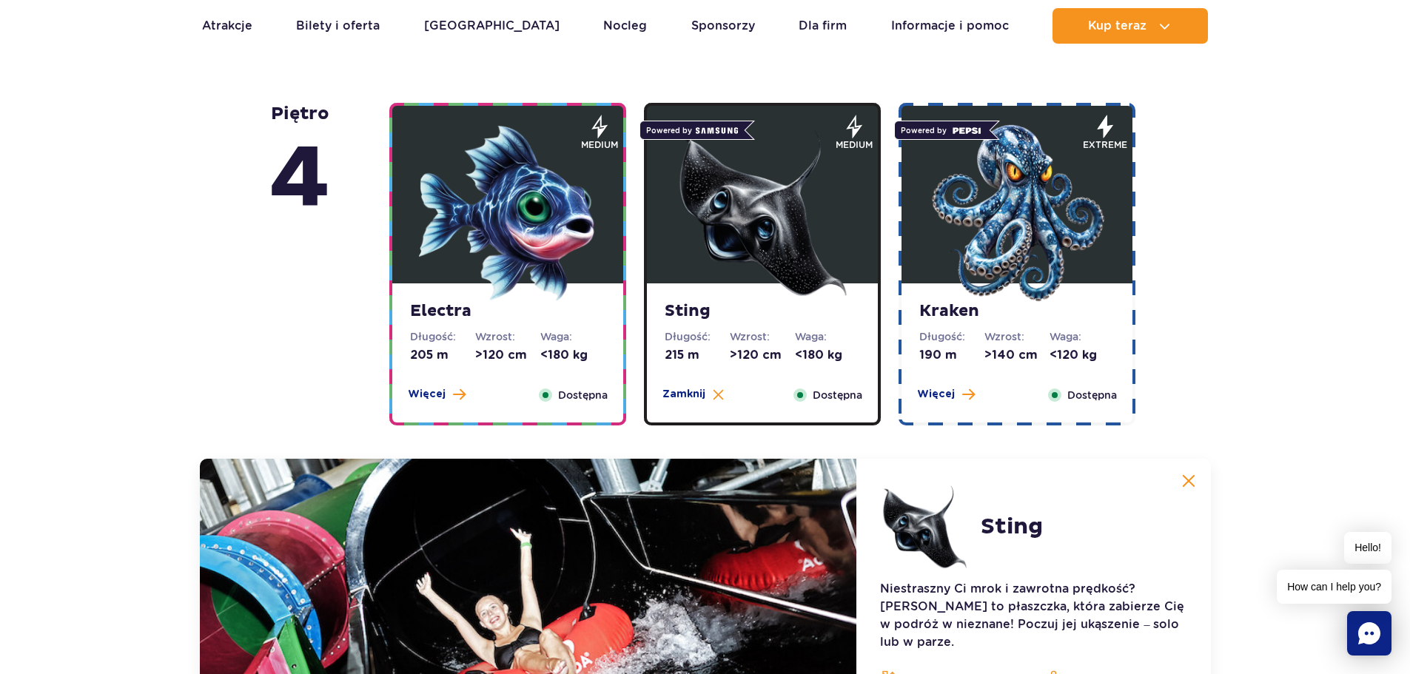
click at [990, 318] on strong "Kraken" at bounding box center [1016, 311] width 195 height 21
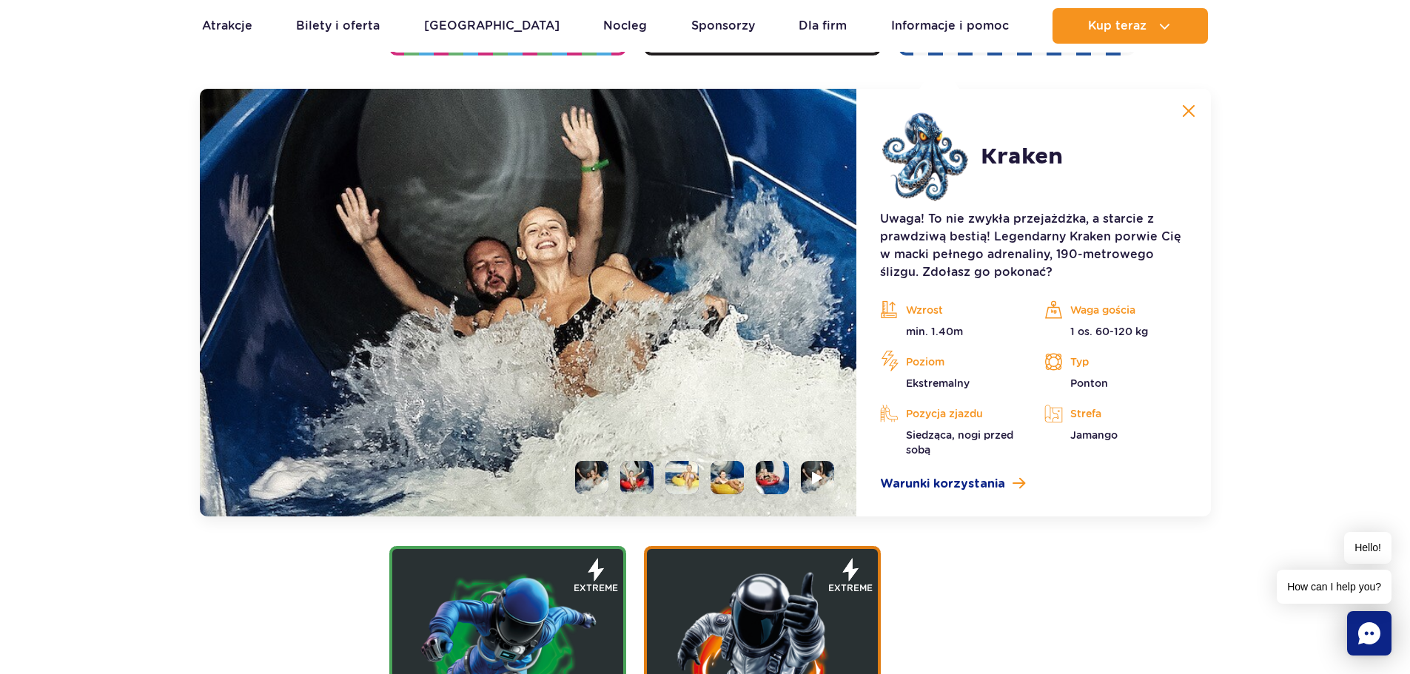
click at [678, 466] on li at bounding box center [681, 477] width 33 height 33
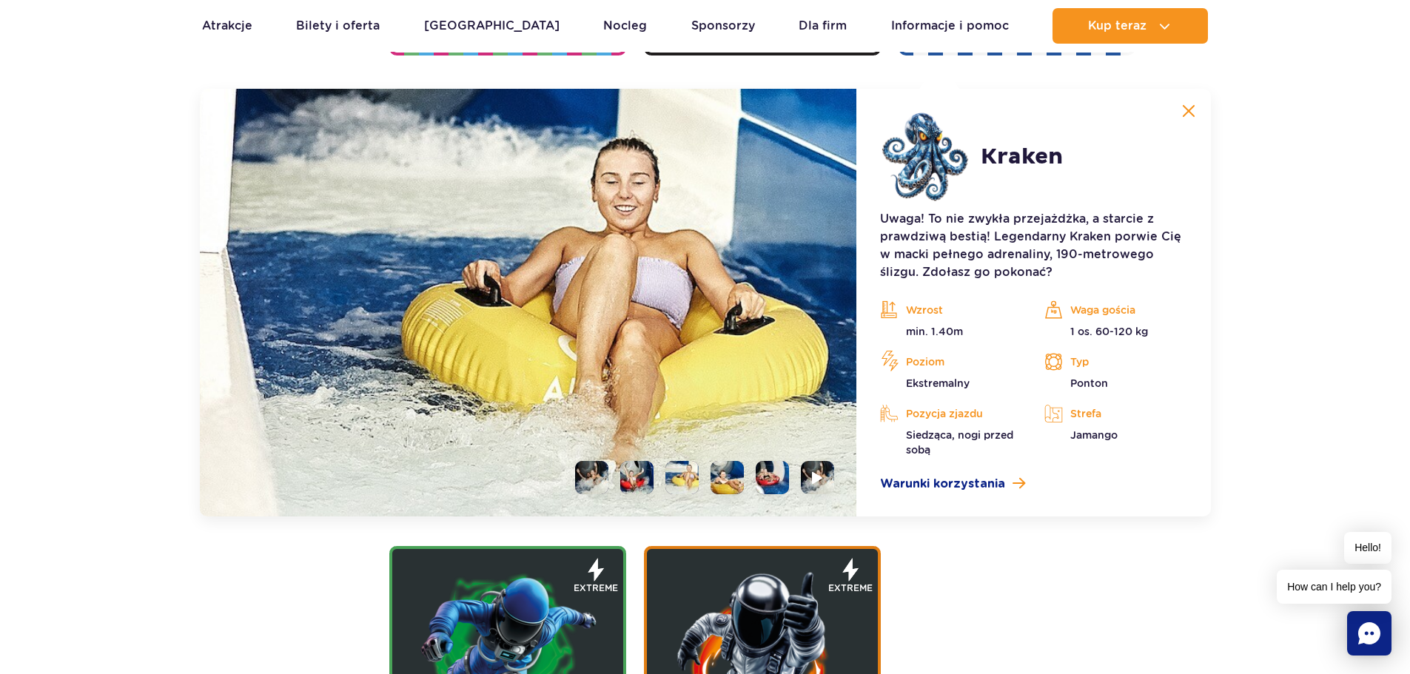
click at [718, 476] on li at bounding box center [727, 477] width 33 height 33
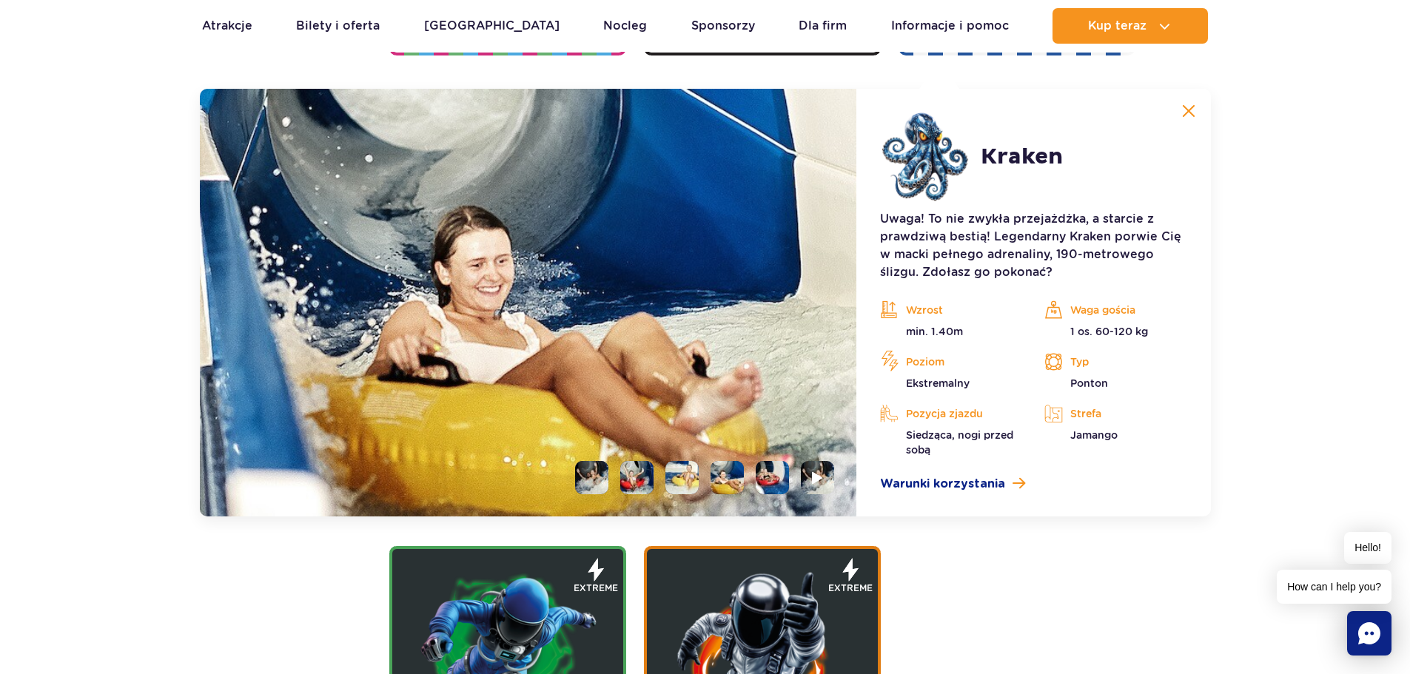
click at [763, 477] on li at bounding box center [772, 477] width 33 height 33
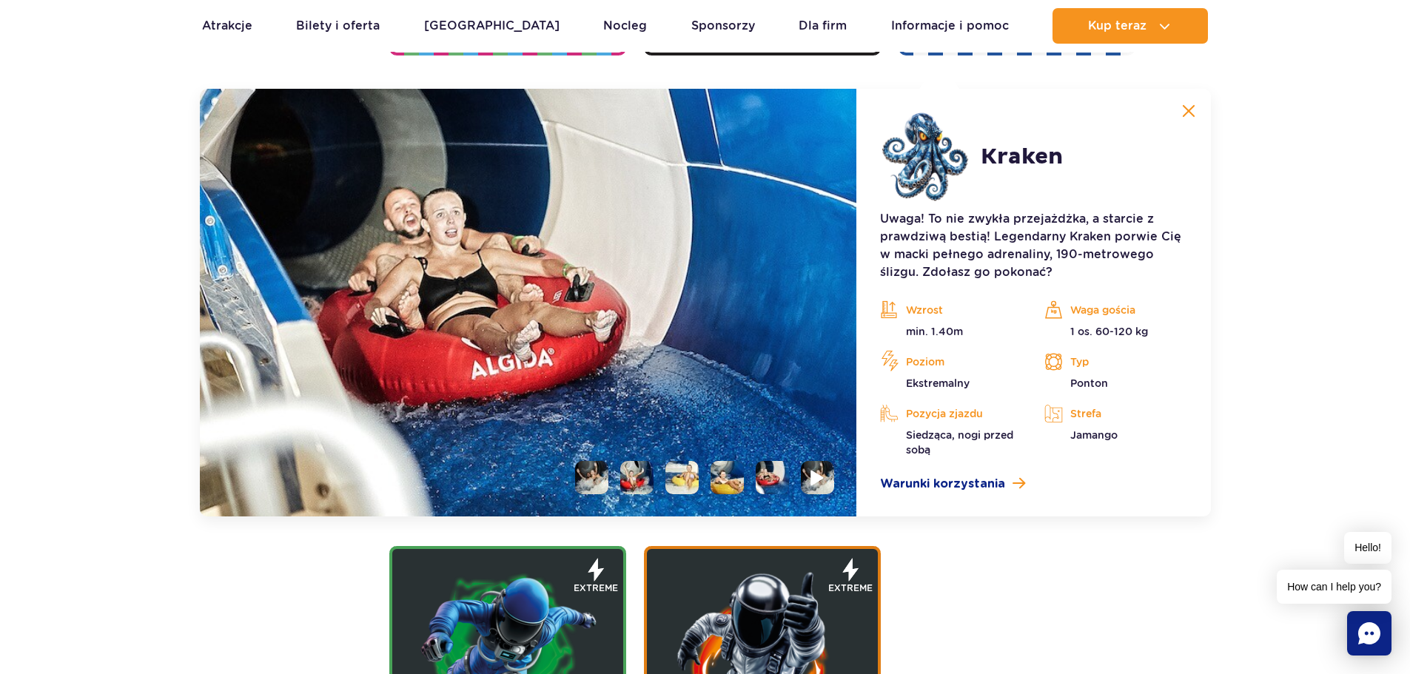
click at [814, 477] on img at bounding box center [818, 477] width 14 height 17
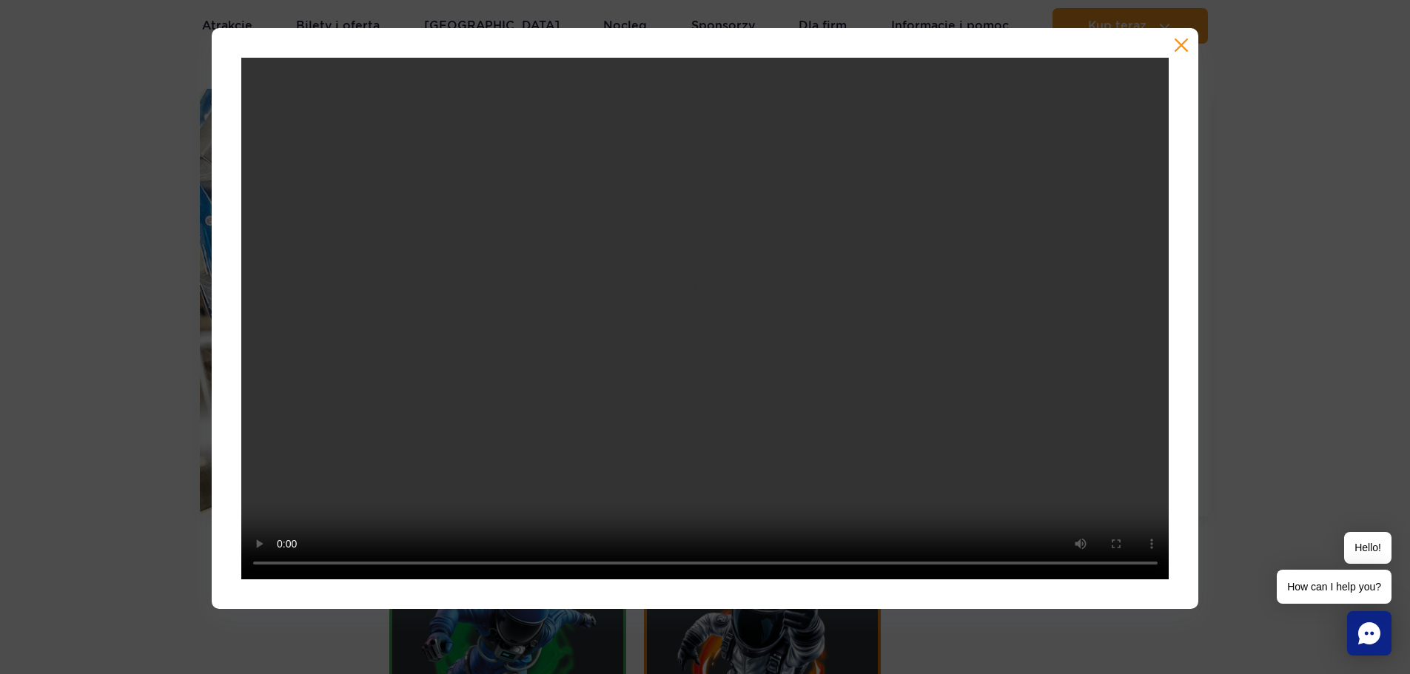
click at [1179, 41] on button "button" at bounding box center [1181, 45] width 15 height 15
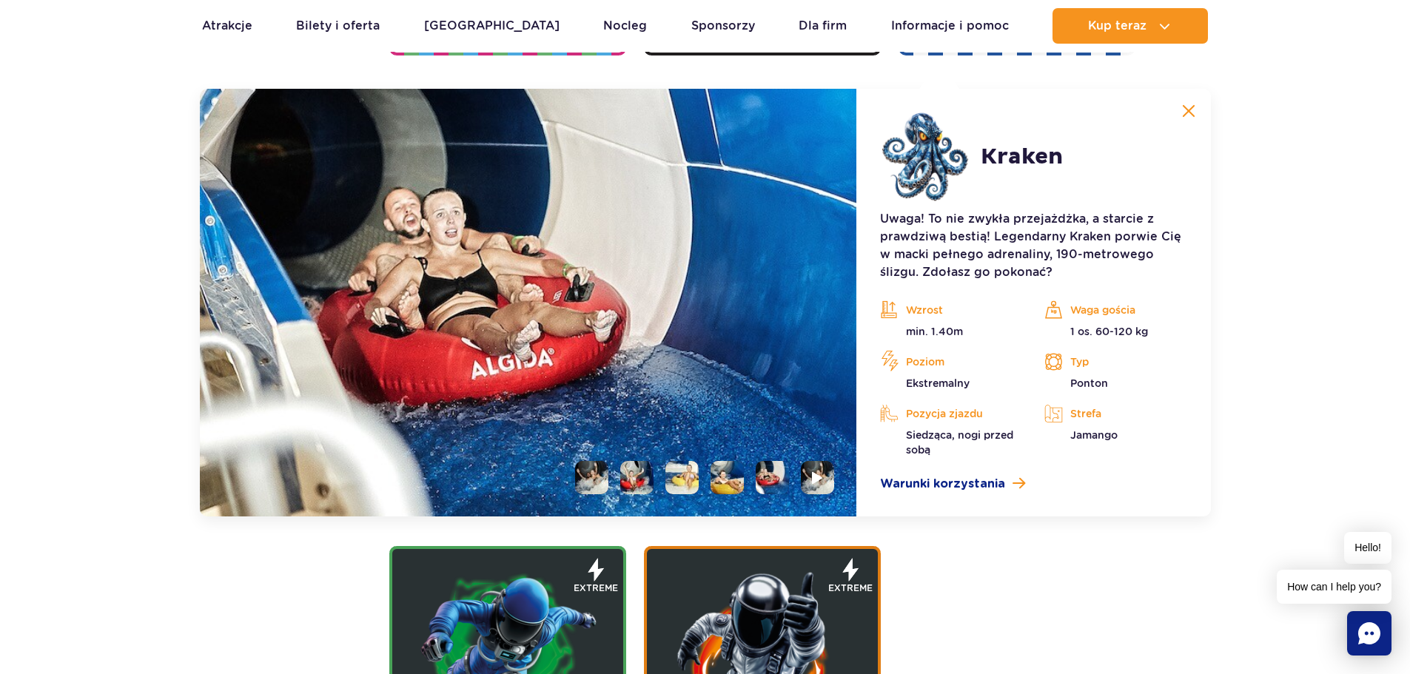
click at [1190, 115] on img at bounding box center [1188, 110] width 13 height 13
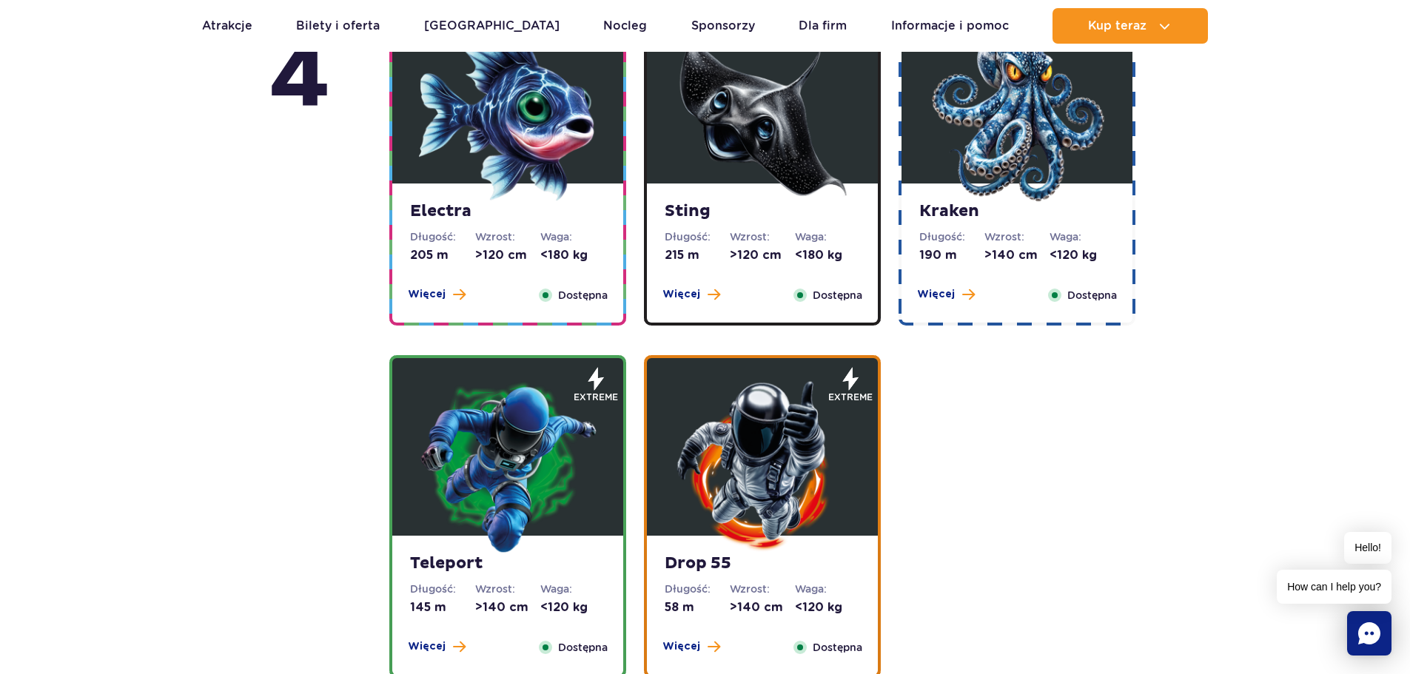
scroll to position [1031, 0]
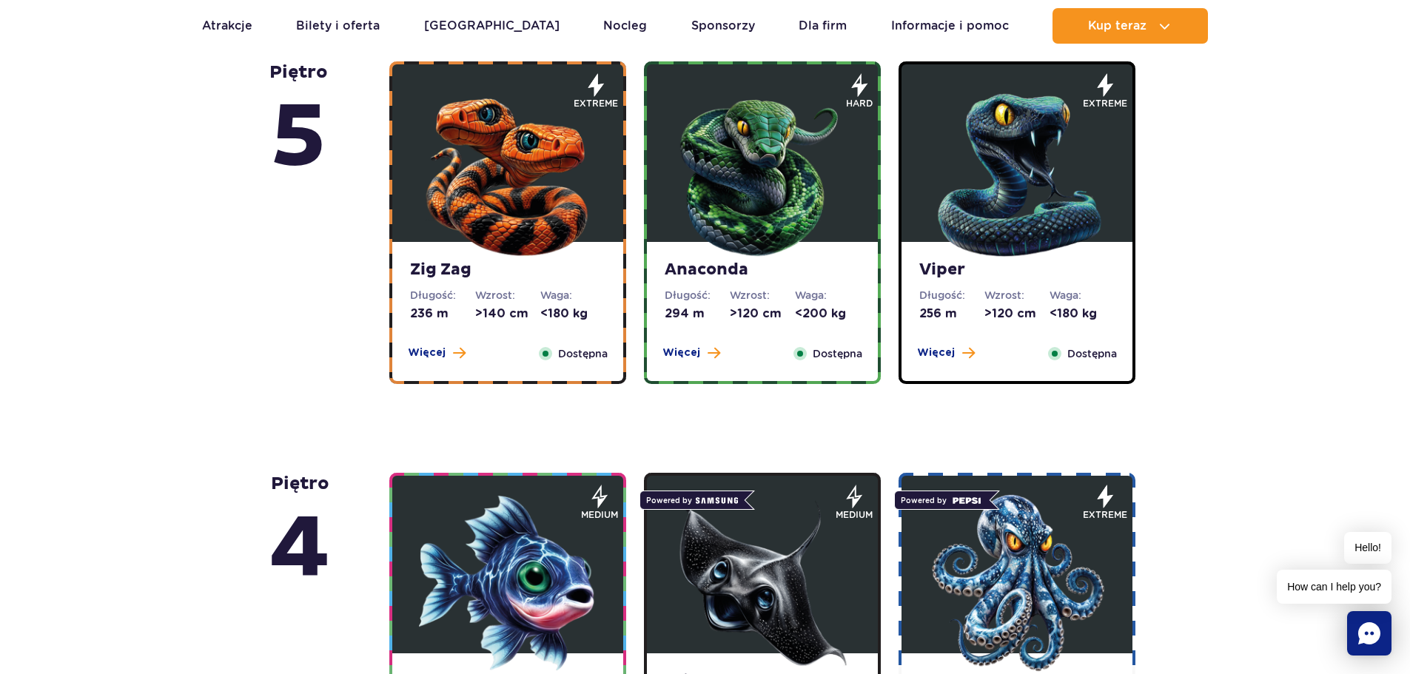
click at [534, 228] on img at bounding box center [508, 172] width 178 height 178
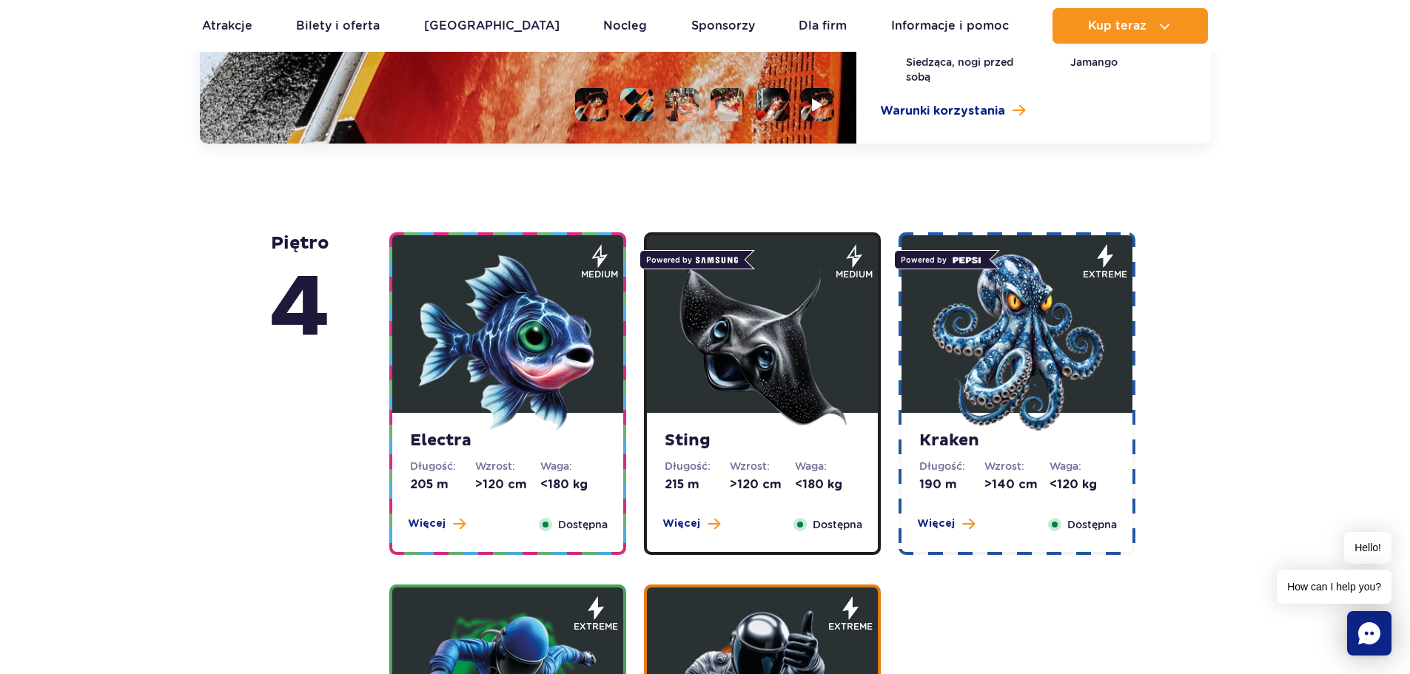
scroll to position [2100, 0]
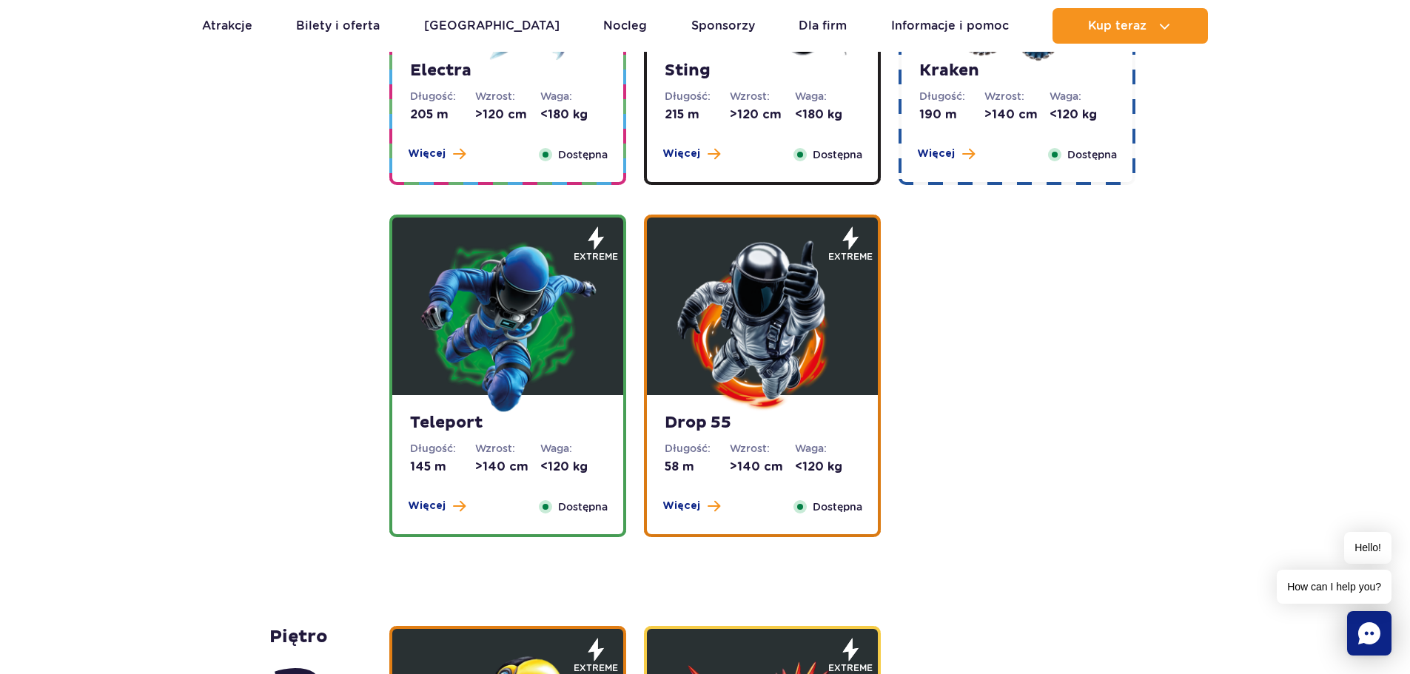
click at [533, 269] on img at bounding box center [508, 325] width 178 height 178
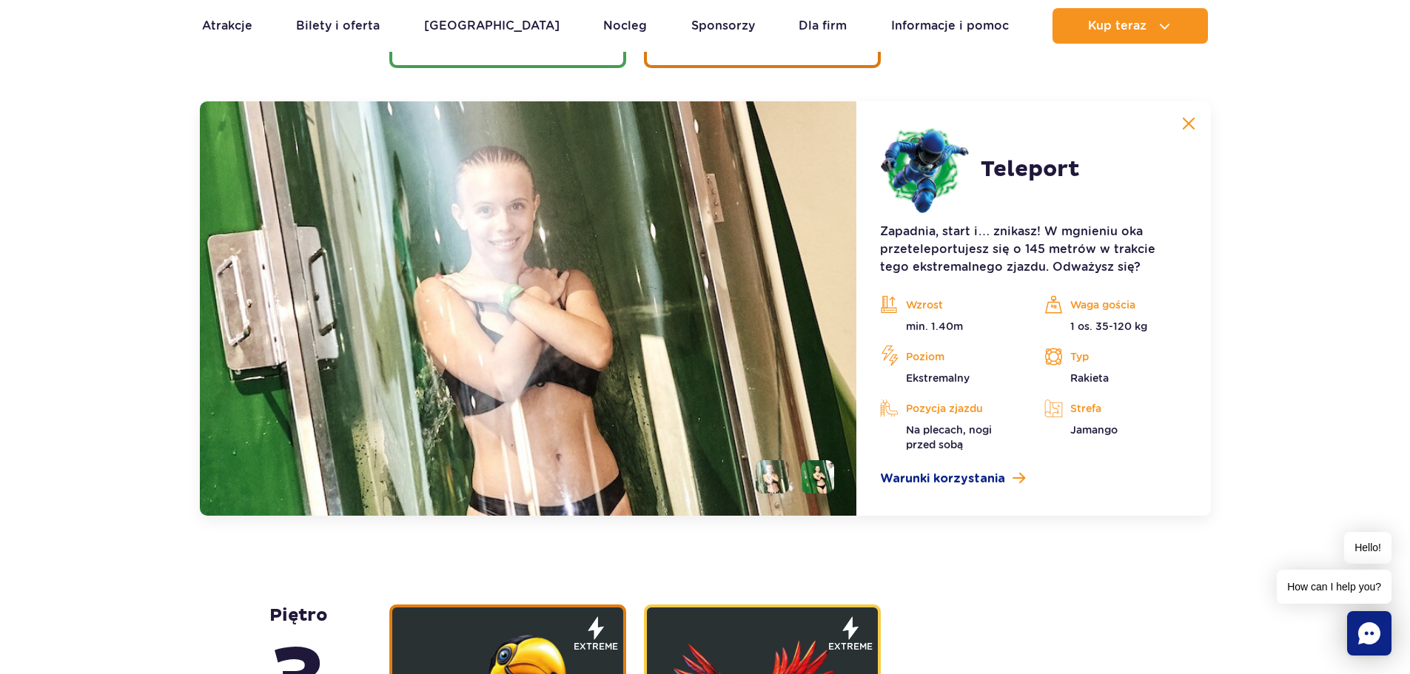
scroll to position [2124, 0]
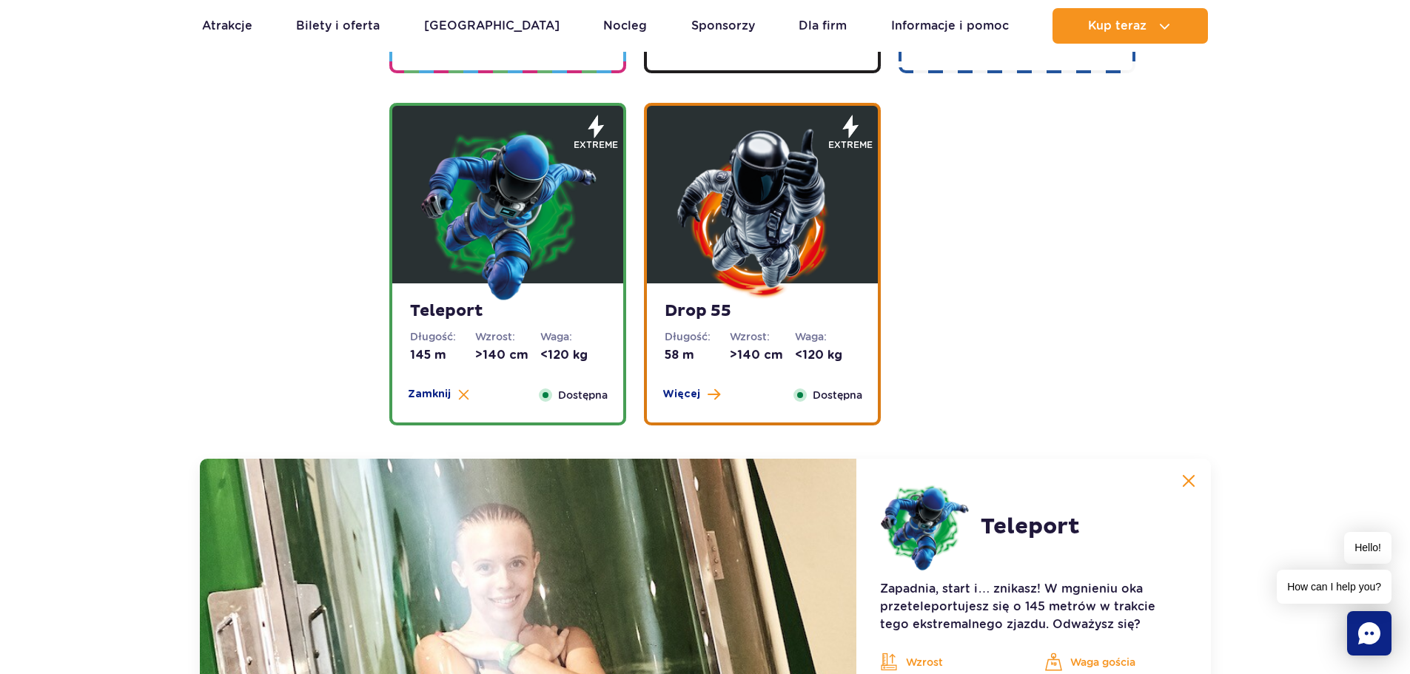
click at [759, 206] on img at bounding box center [763, 213] width 178 height 178
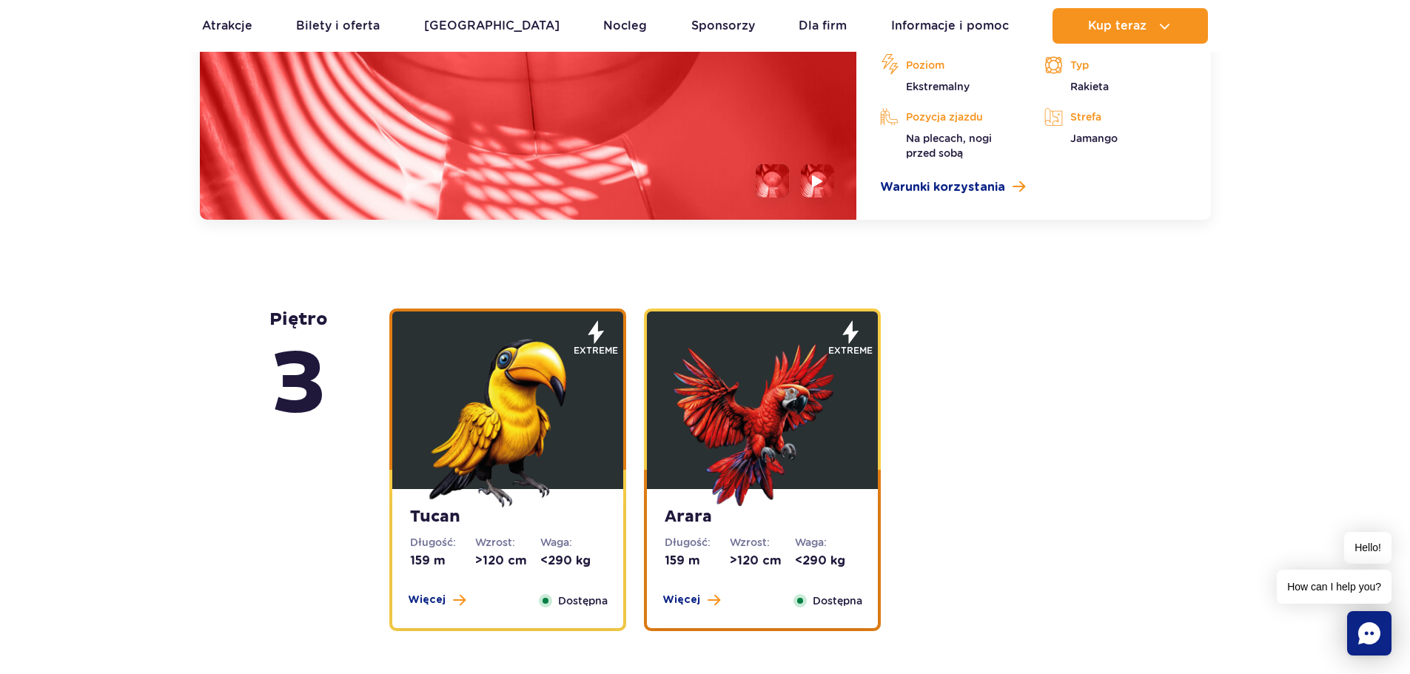
scroll to position [2494, 0]
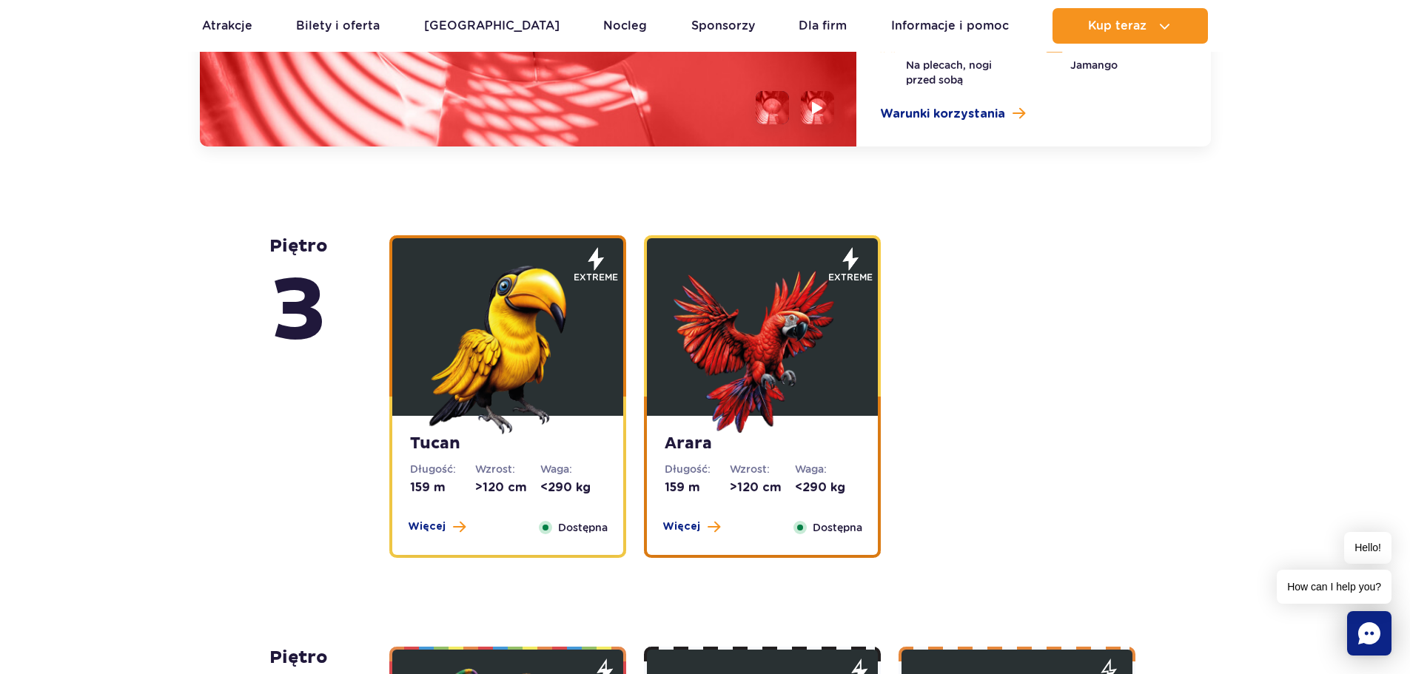
click at [557, 372] on img at bounding box center [508, 346] width 178 height 178
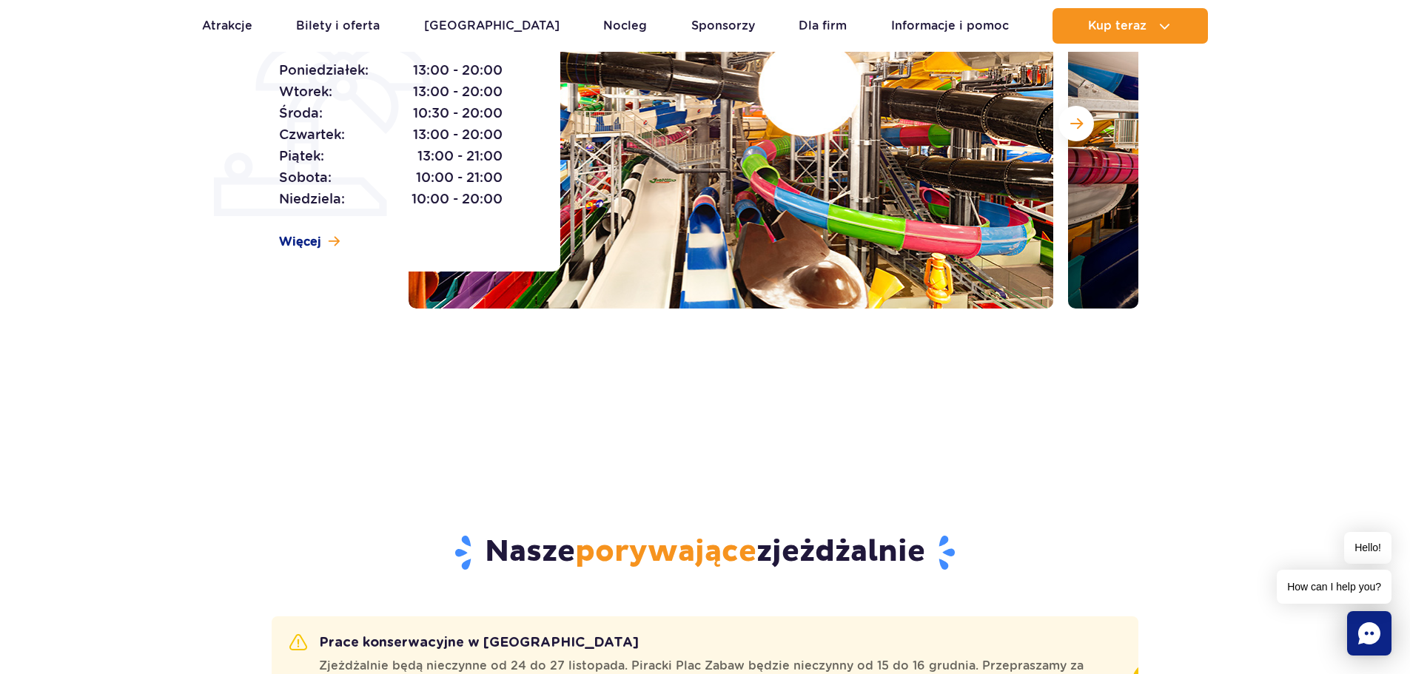
scroll to position [0, 0]
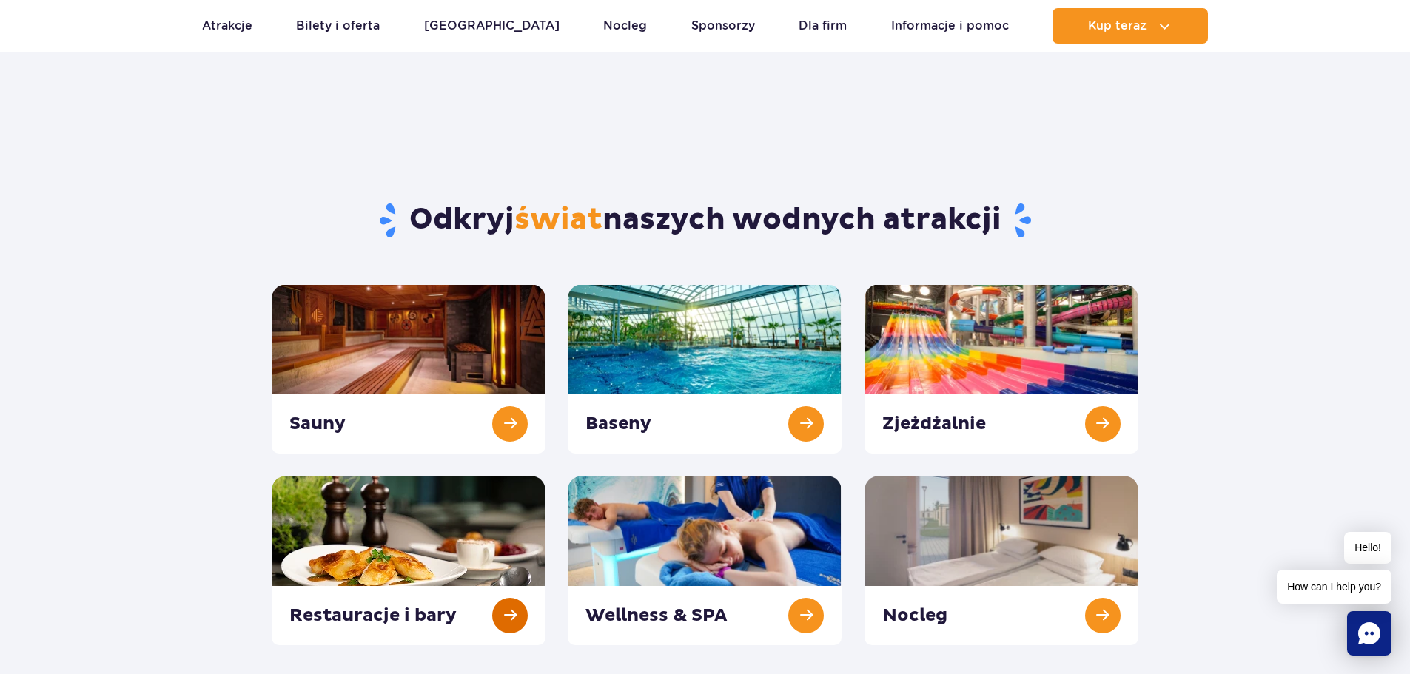
scroll to position [370, 0]
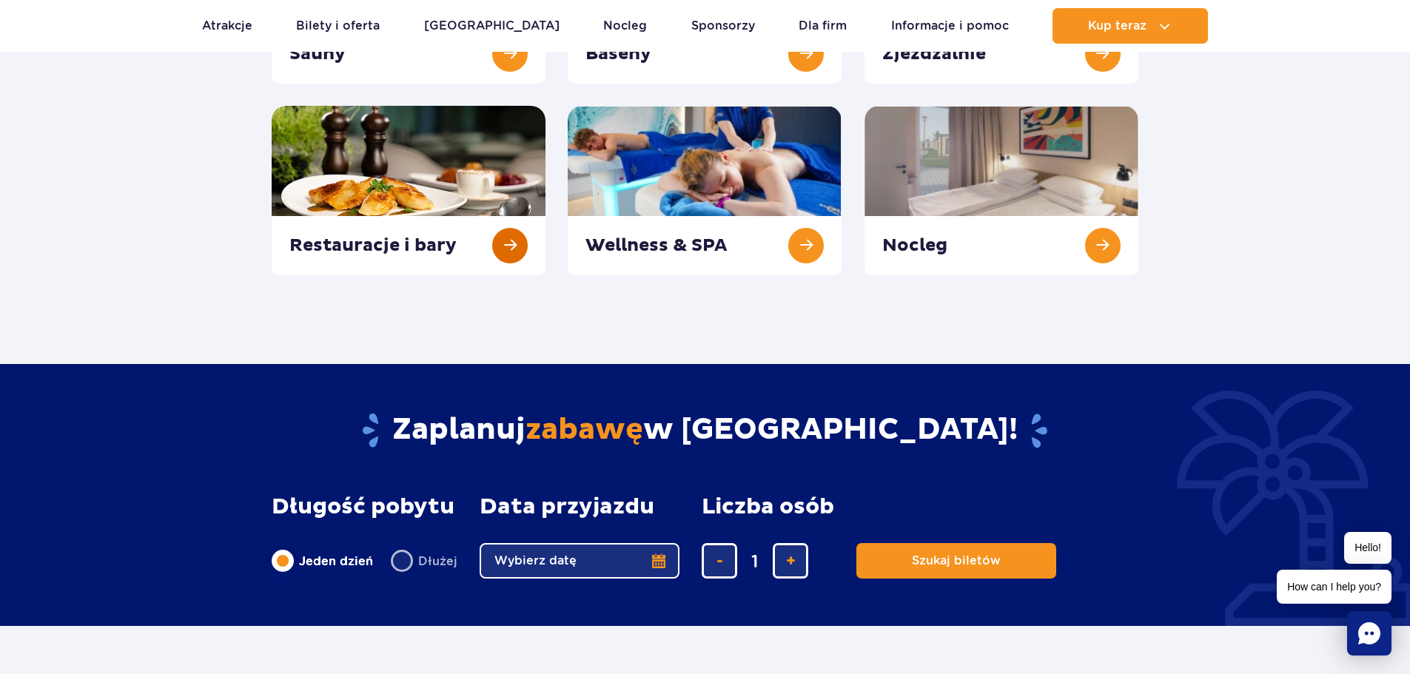
click at [400, 254] on link at bounding box center [409, 191] width 274 height 170
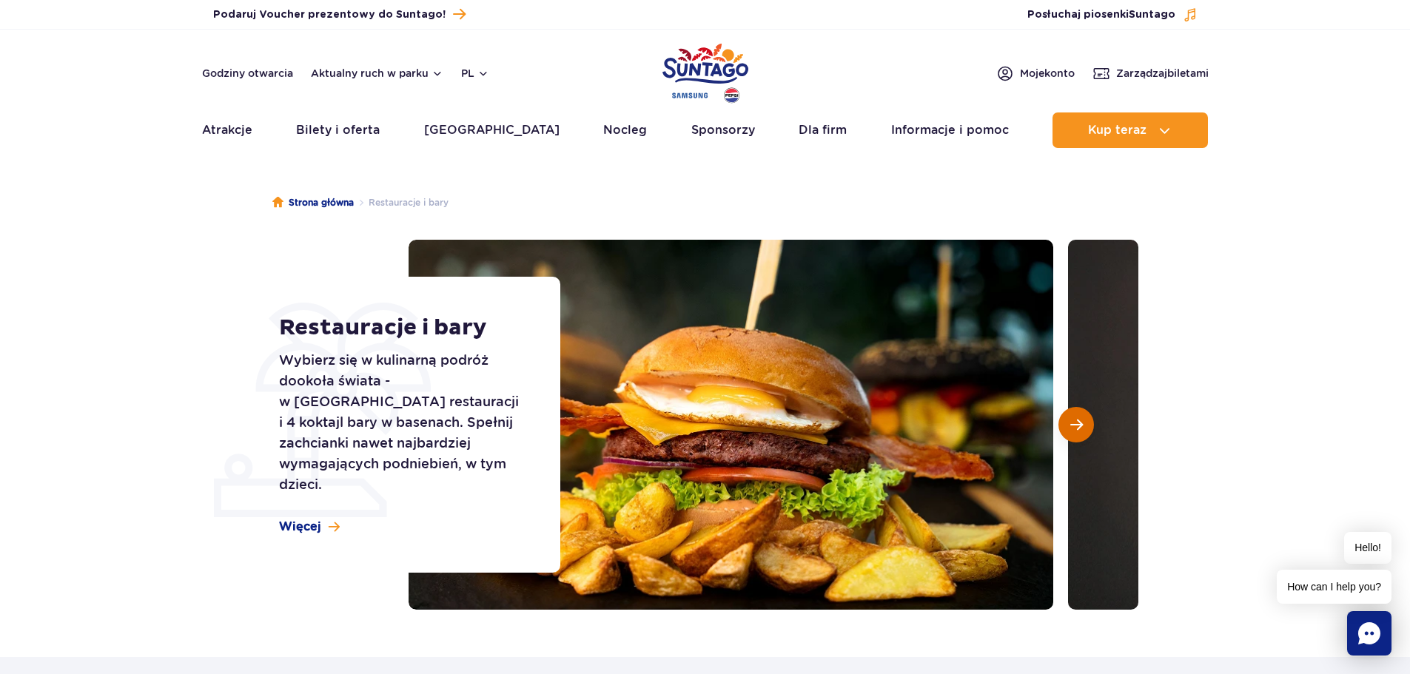
click at [1076, 419] on span "Następny slajd" at bounding box center [1076, 424] width 13 height 13
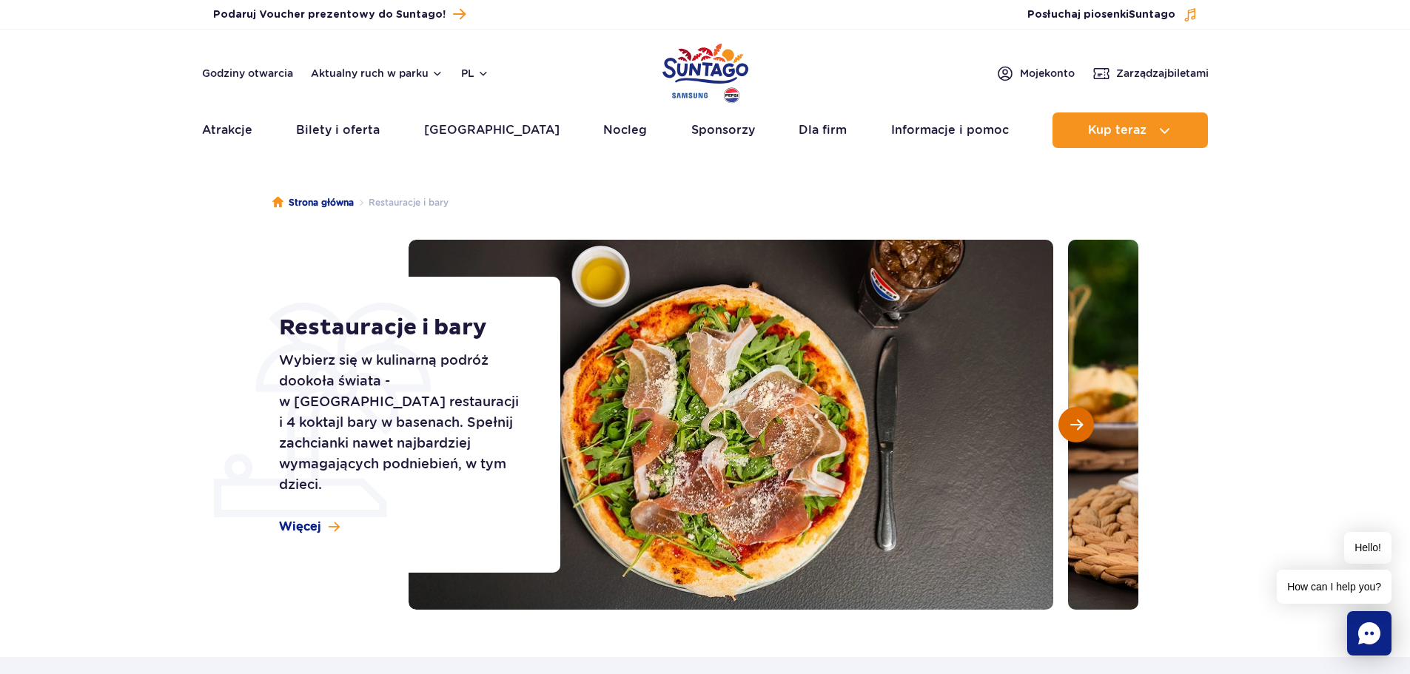
click at [1076, 419] on span "Następny slajd" at bounding box center [1076, 424] width 13 height 13
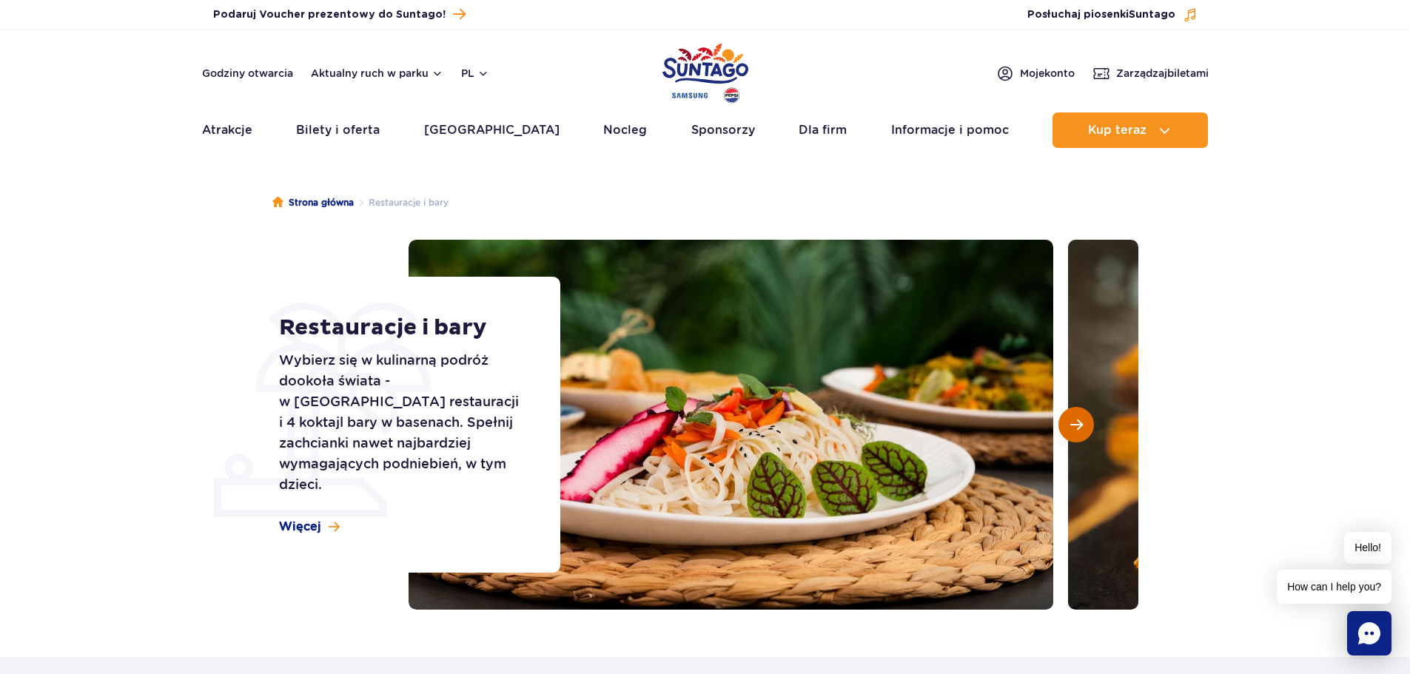
click at [1076, 419] on span "Następny slajd" at bounding box center [1076, 424] width 13 height 13
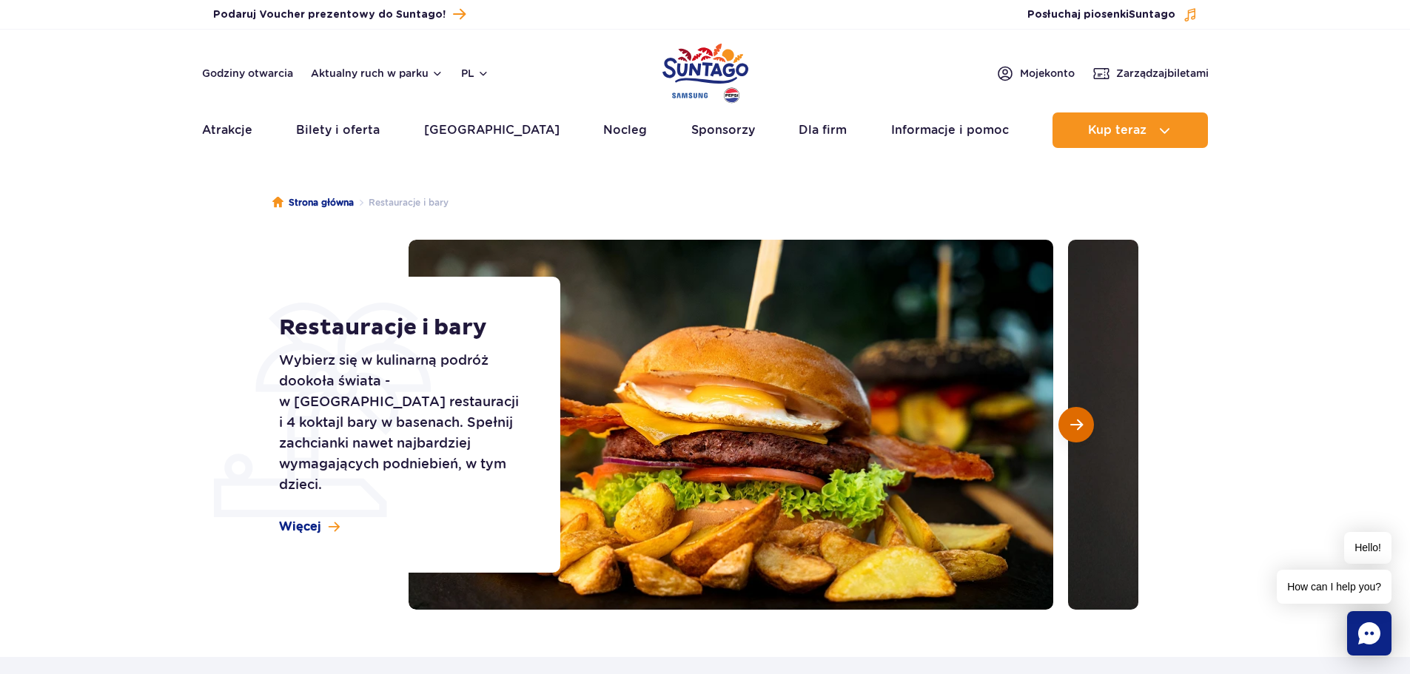
click at [1076, 419] on span "Następny slajd" at bounding box center [1076, 424] width 13 height 13
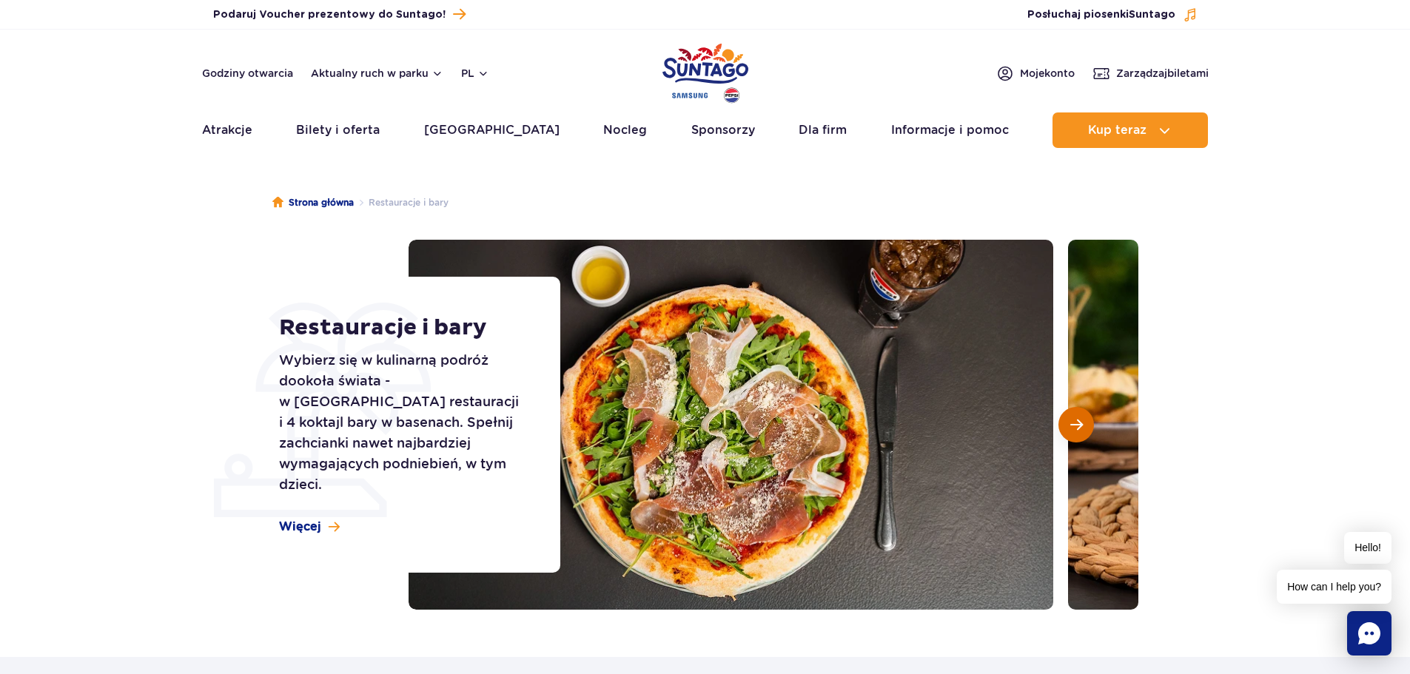
click at [1076, 419] on span "Następny slajd" at bounding box center [1076, 424] width 13 height 13
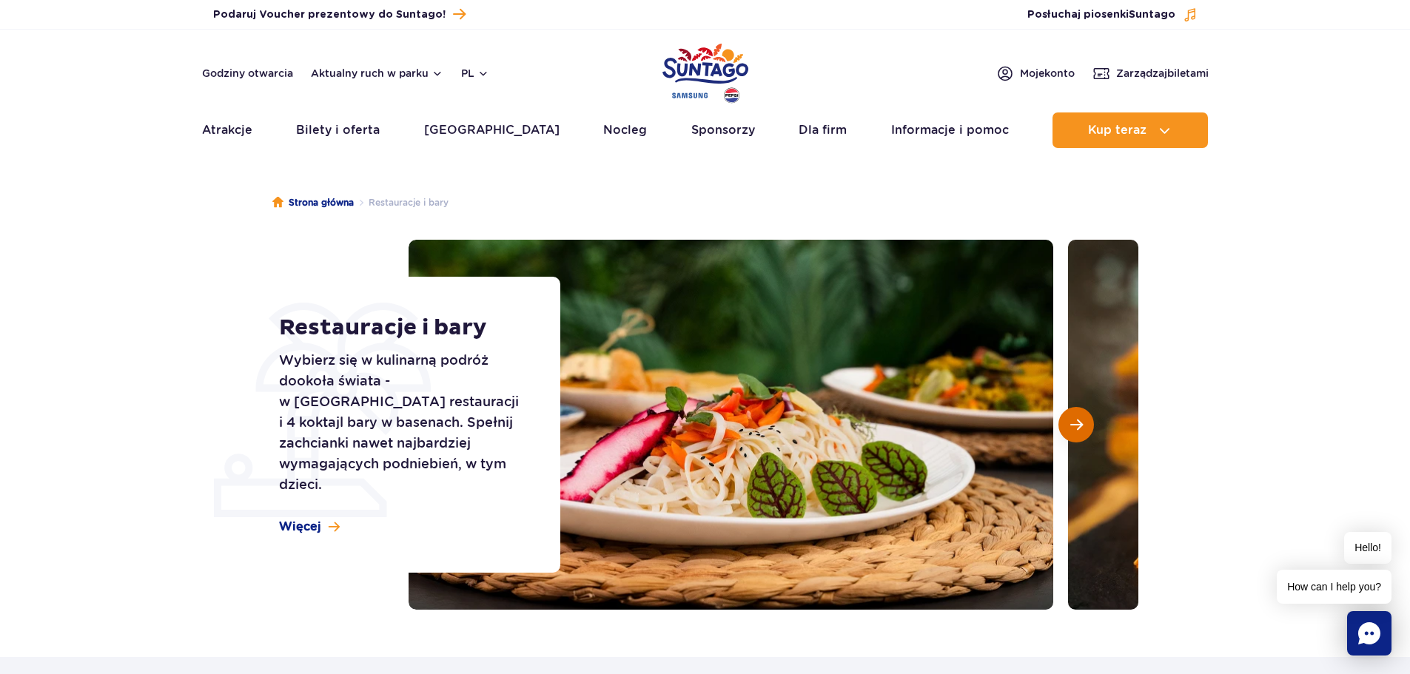
click at [1076, 419] on span "Następny slajd" at bounding box center [1076, 424] width 13 height 13
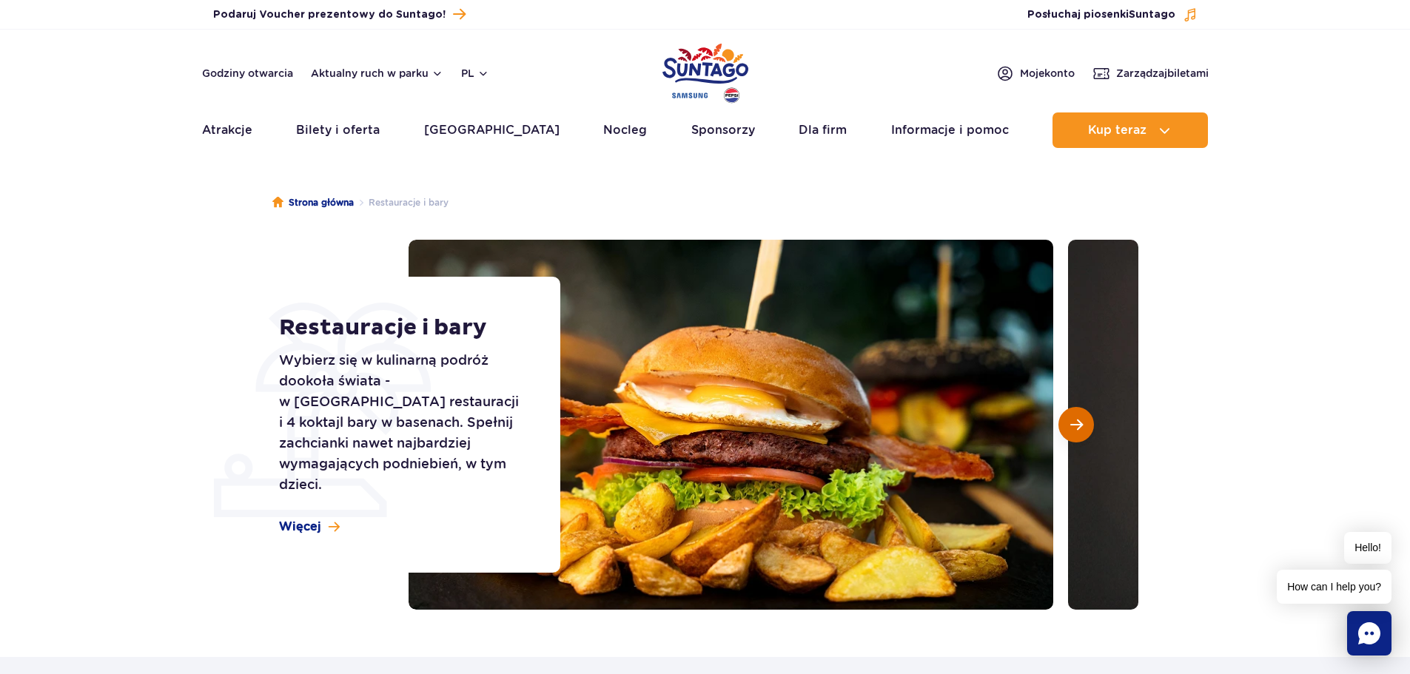
click at [1076, 419] on span "Następny slajd" at bounding box center [1076, 424] width 13 height 13
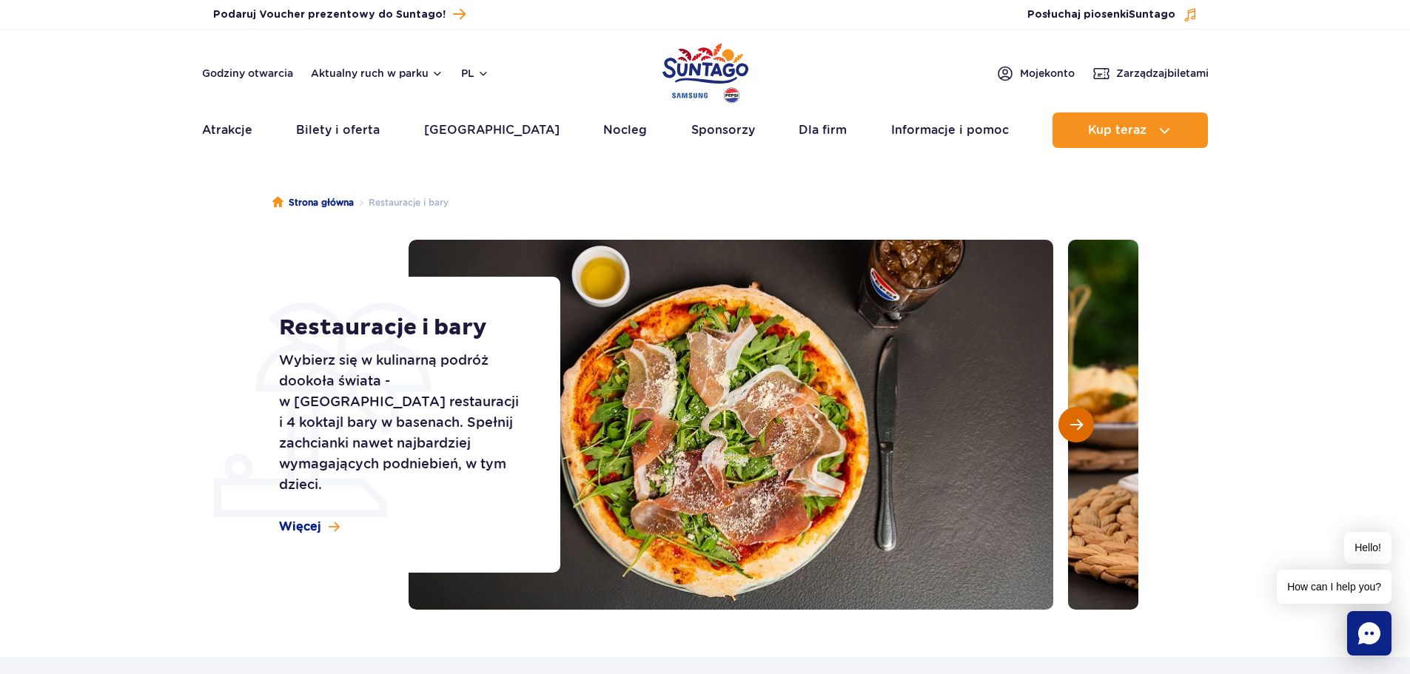
click at [1076, 419] on span "Następny slajd" at bounding box center [1076, 424] width 13 height 13
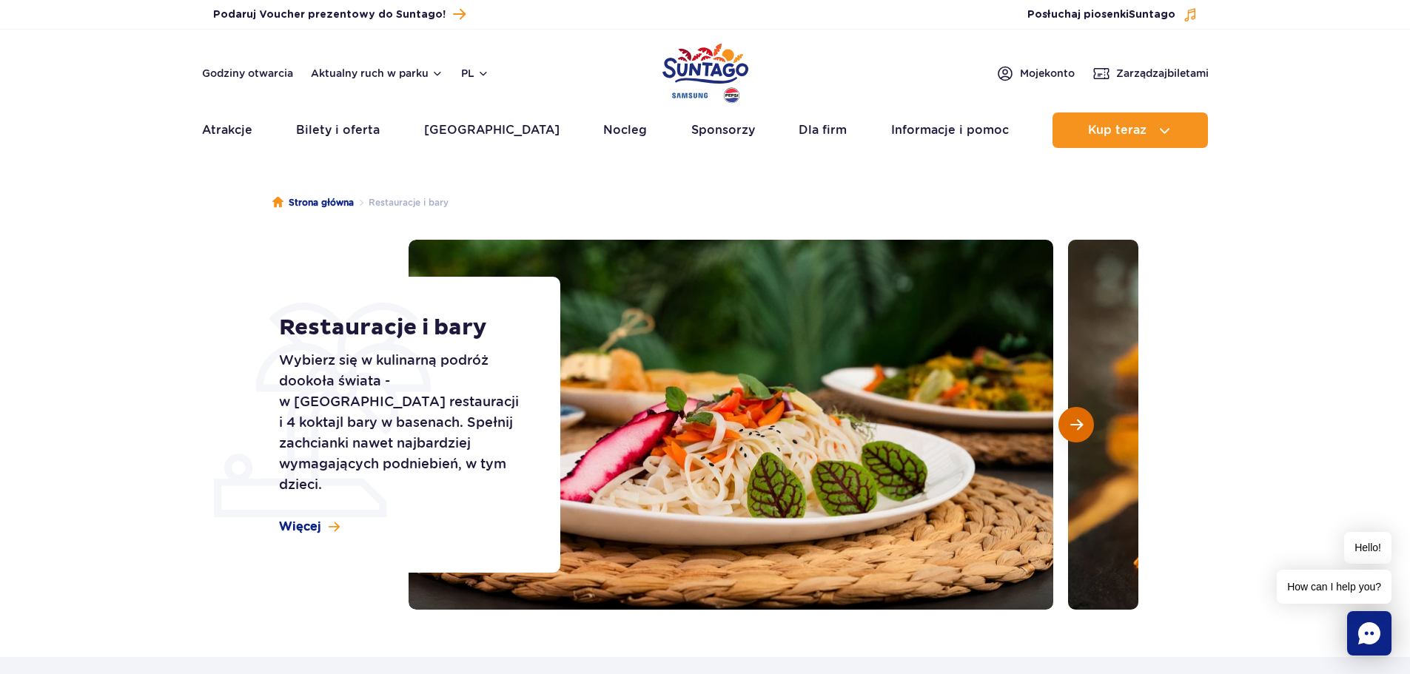
click at [1076, 419] on span "Następny slajd" at bounding box center [1076, 424] width 13 height 13
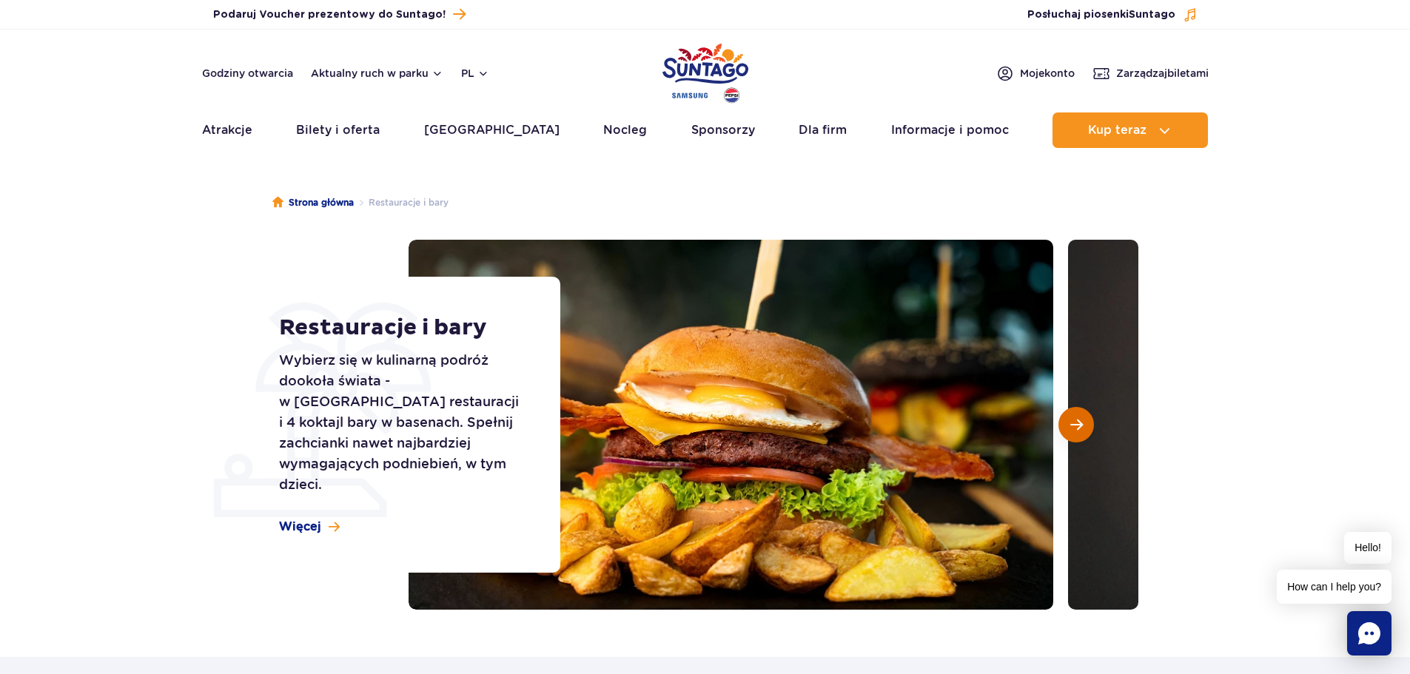
click at [1076, 419] on span "Następny slajd" at bounding box center [1076, 424] width 13 height 13
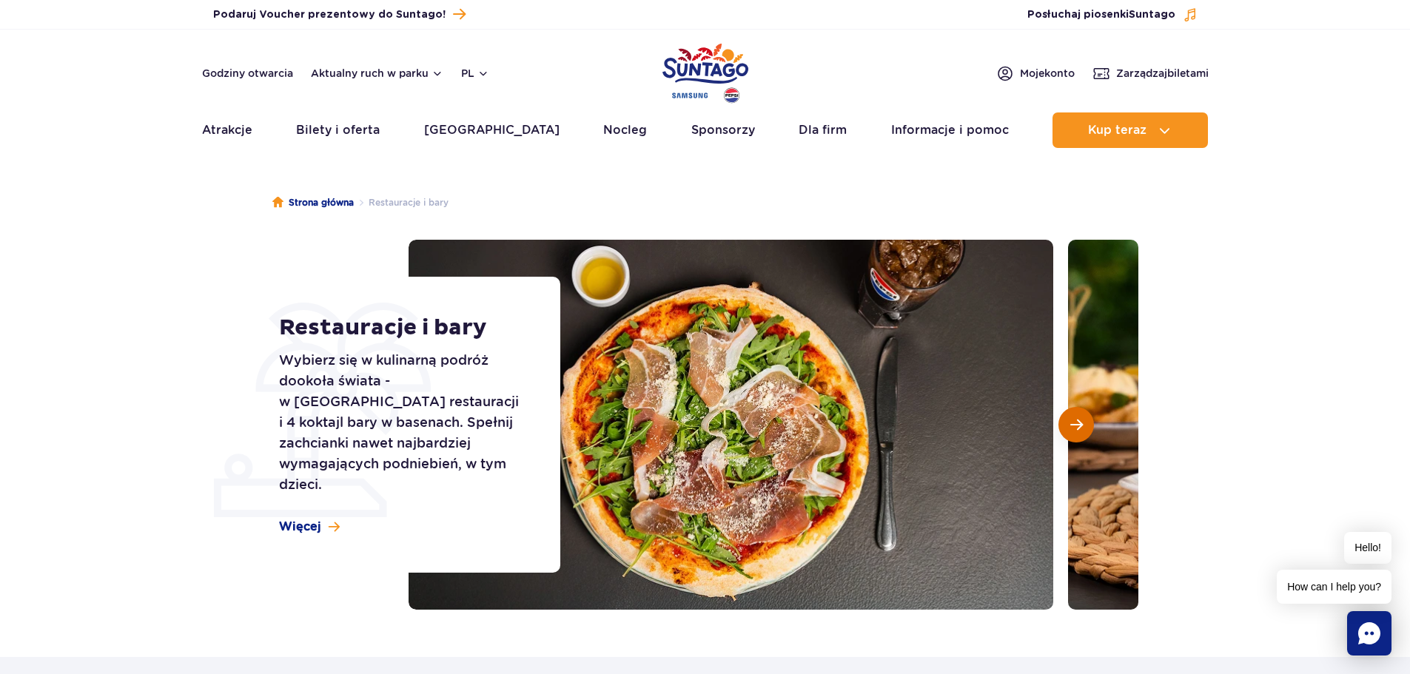
click at [1076, 419] on span "Następny slajd" at bounding box center [1076, 424] width 13 height 13
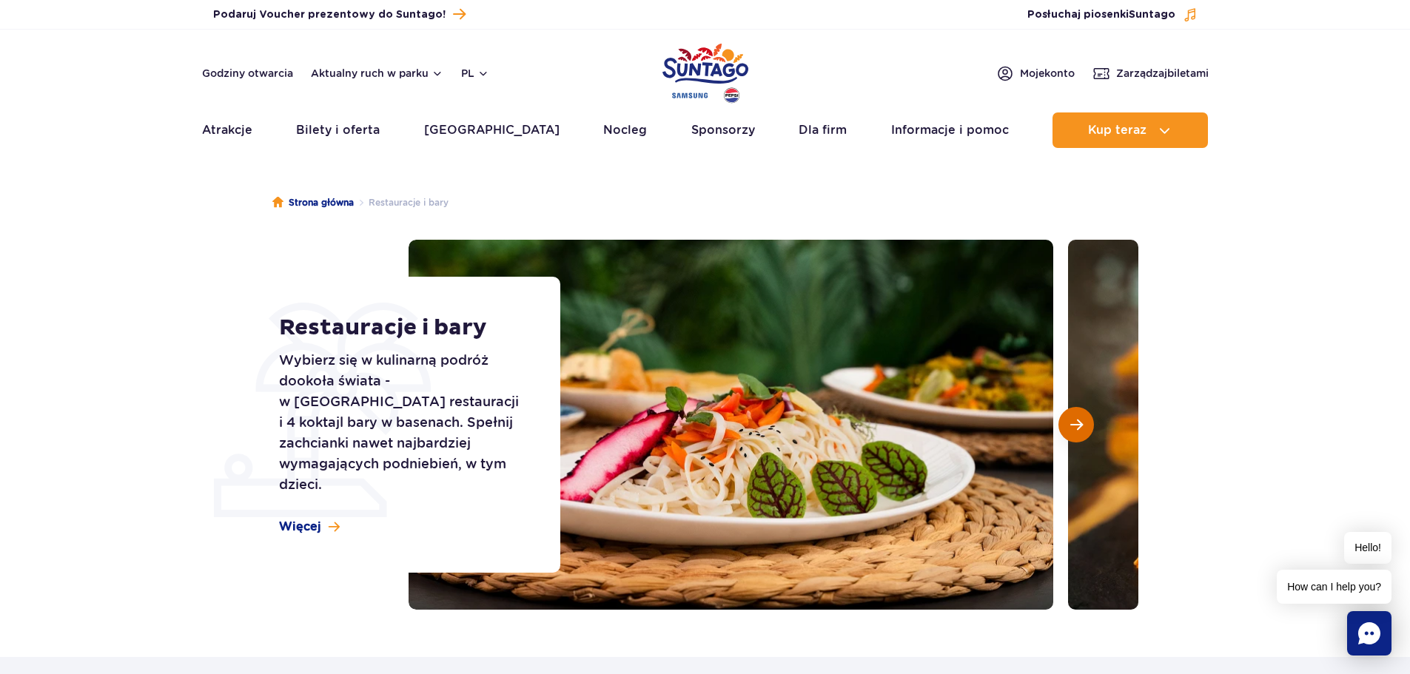
click at [1076, 419] on span "Następny slajd" at bounding box center [1076, 424] width 13 height 13
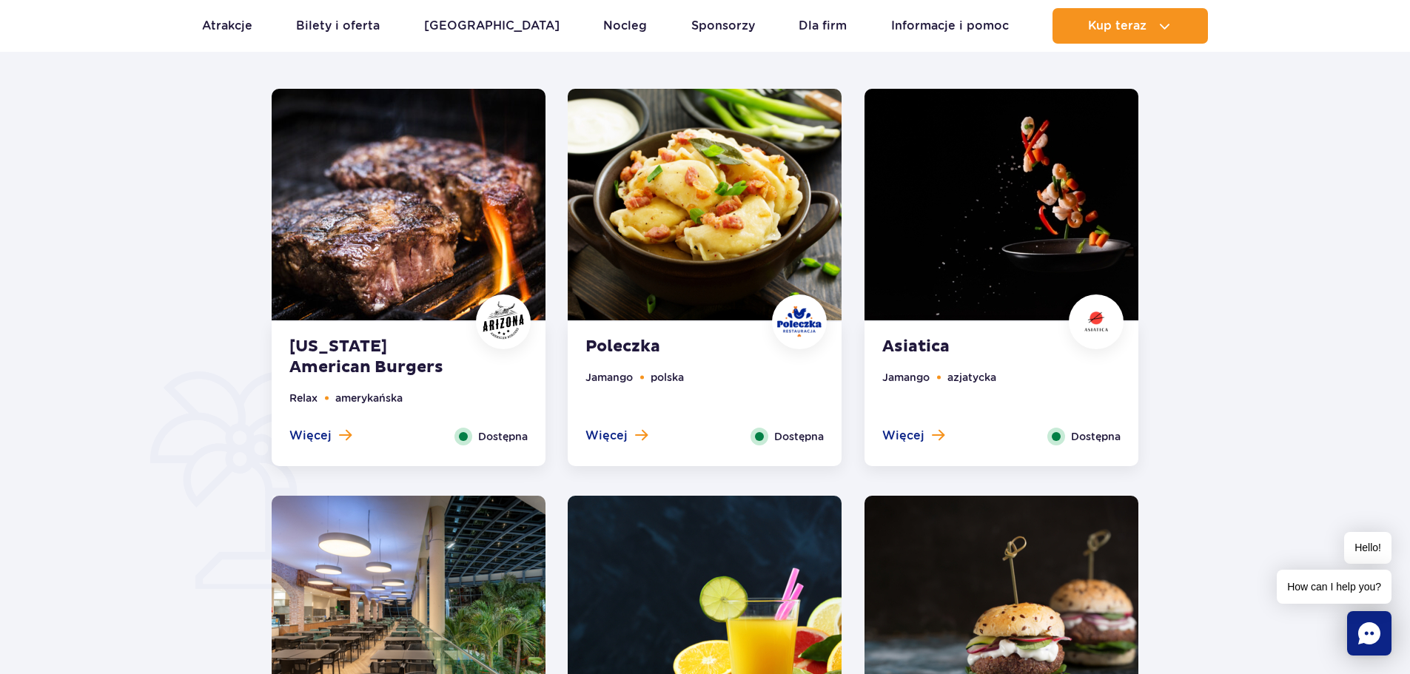
scroll to position [1110, 0]
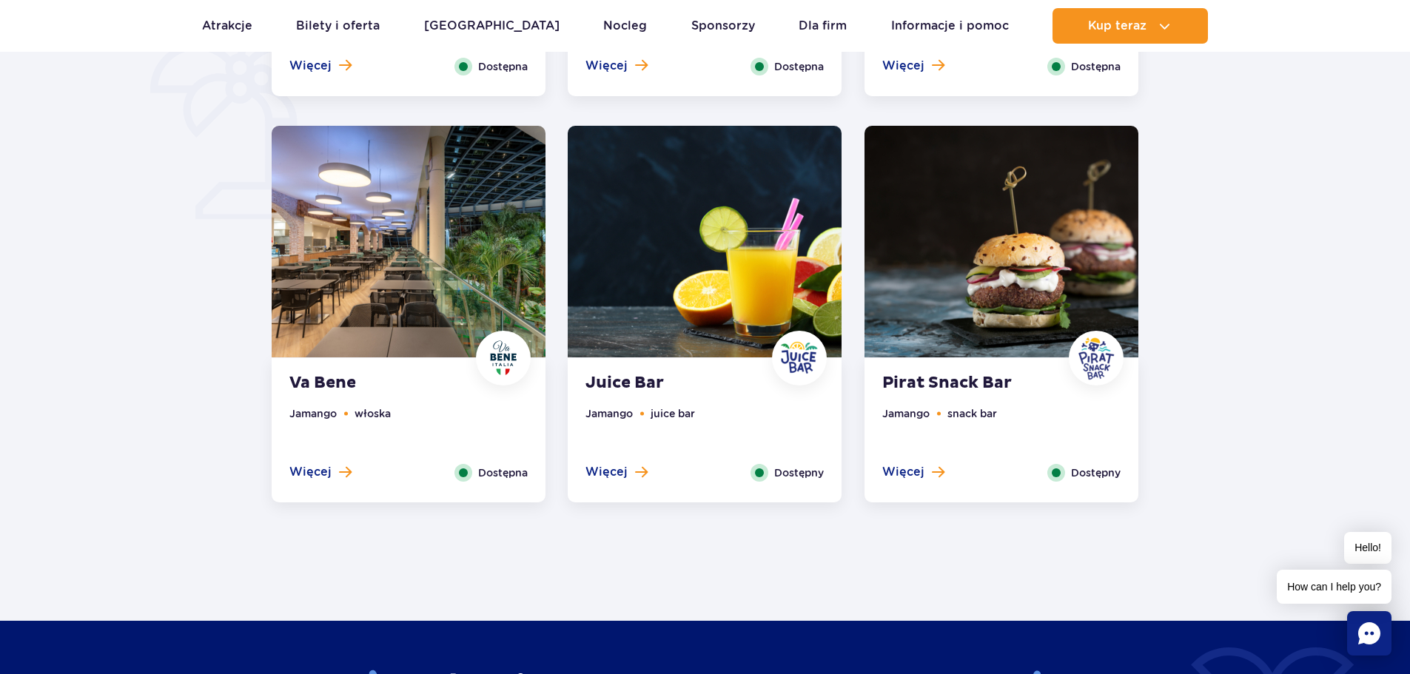
click at [963, 377] on strong "Pirat Snack Bar" at bounding box center [971, 383] width 179 height 21
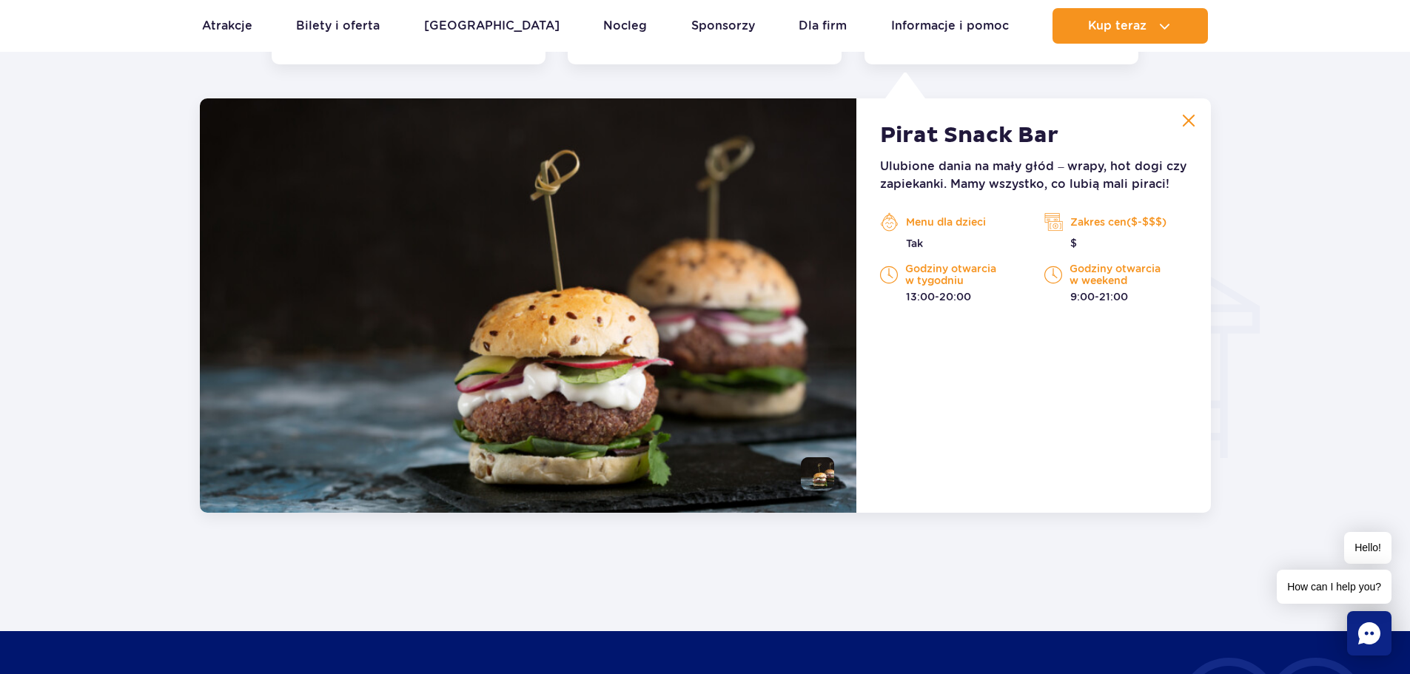
scroll to position [1558, 0]
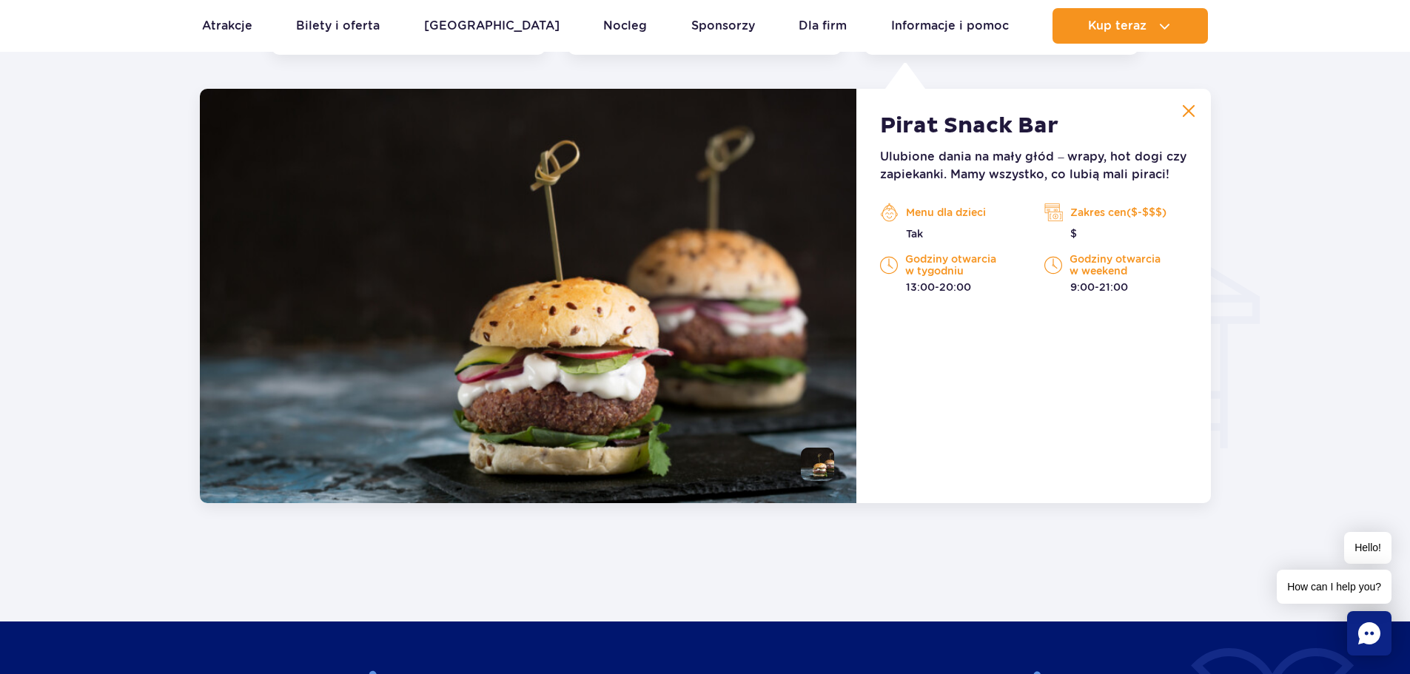
drag, startPoint x: 1173, startPoint y: 214, endPoint x: 1101, endPoint y: 215, distance: 72.5
click at [1101, 215] on p "Zakres cen($-$$$)" at bounding box center [1115, 212] width 142 height 22
click at [1040, 412] on div "Pirat Snack Bar Ulubione dania na mały głód – wrapy, hot dogi czy zapiekanki. M…" at bounding box center [1033, 296] width 354 height 415
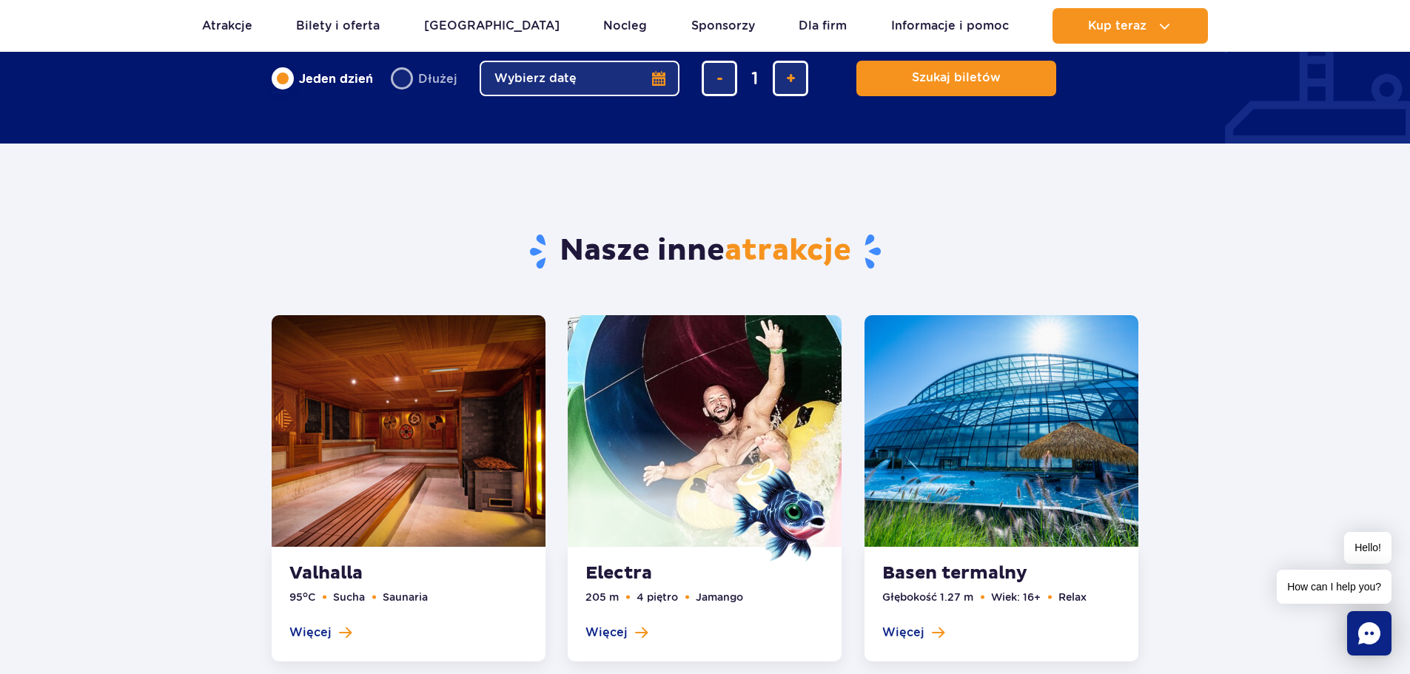
scroll to position [1188, 0]
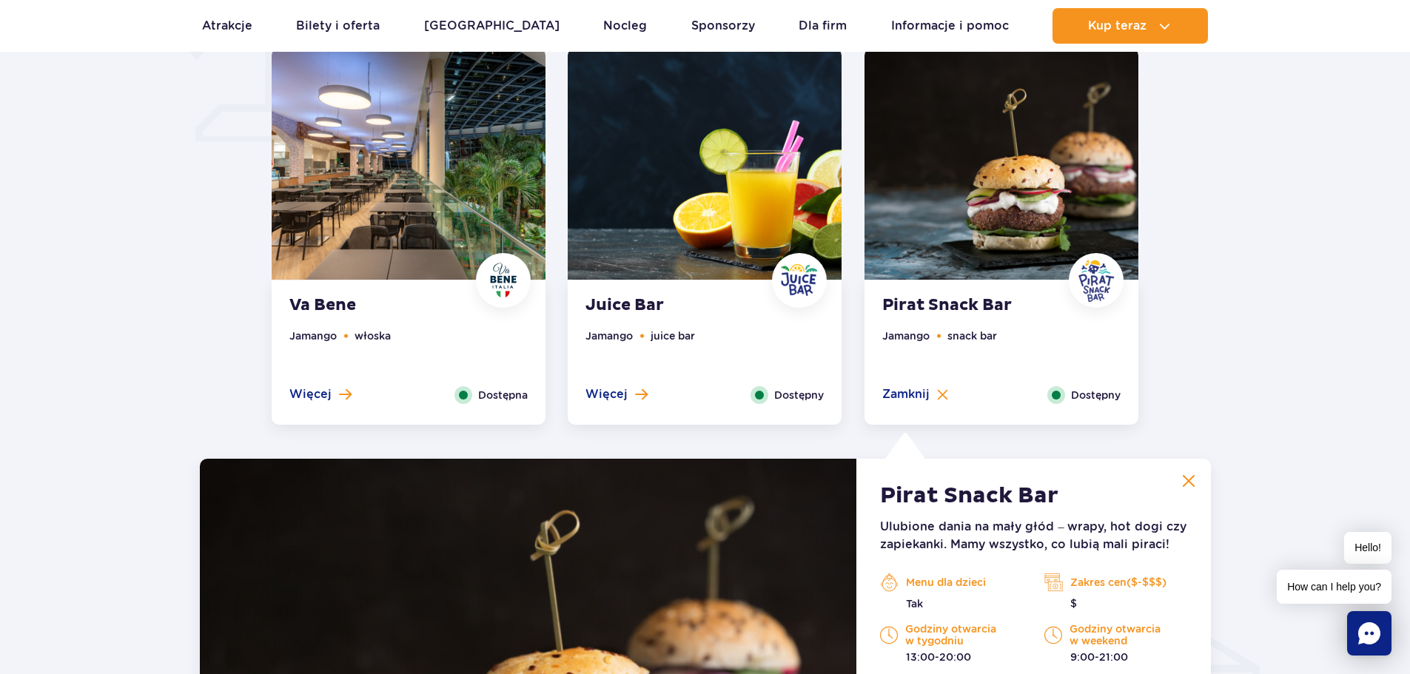
click at [311, 332] on li "Jamango" at bounding box center [312, 336] width 47 height 16
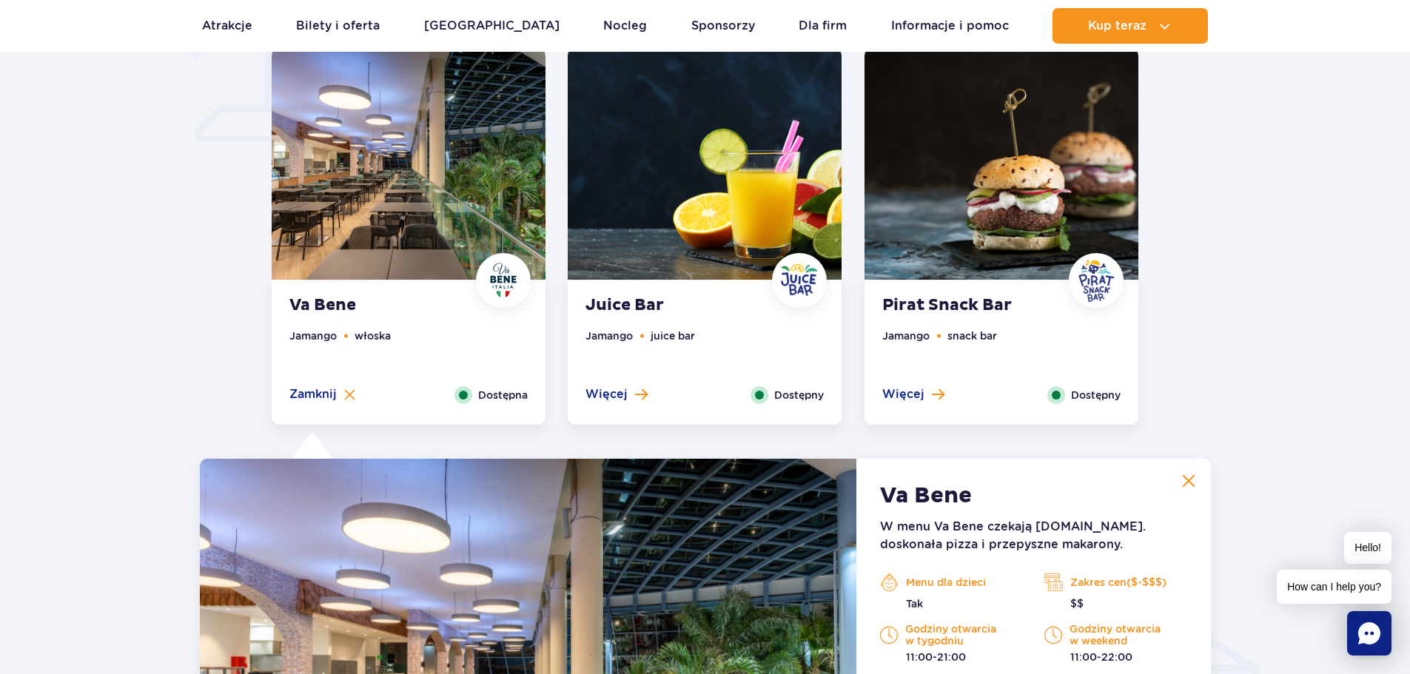
scroll to position [1558, 0]
